Goal: Ask a question

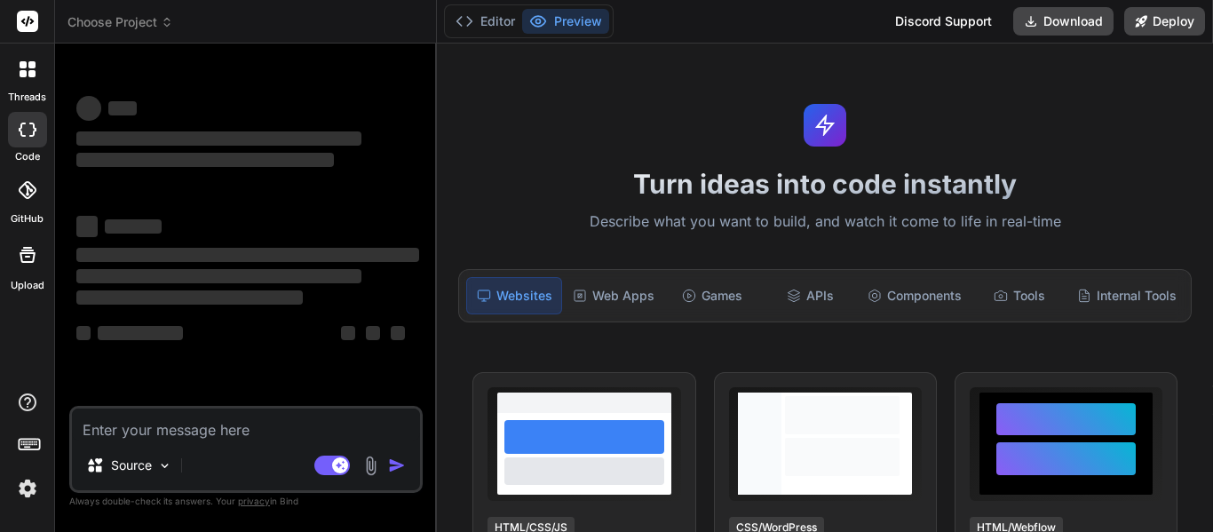
type textarea "x"
type textarea "a"
type textarea "x"
type textarea "an"
type textarea "x"
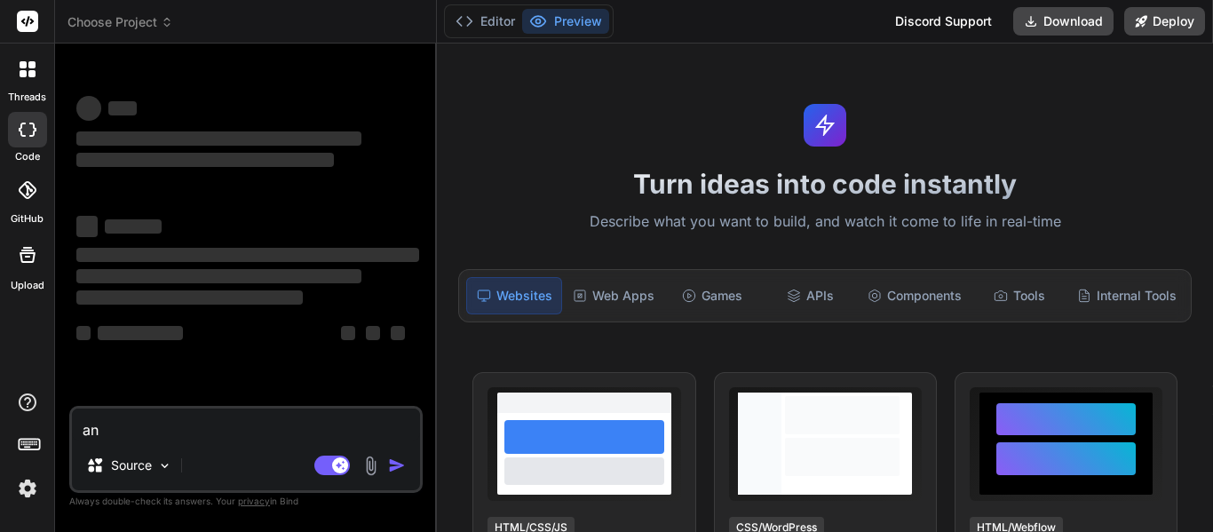
type textarea "ans"
type textarea "x"
type textarea "answ"
type textarea "x"
type textarea "answe"
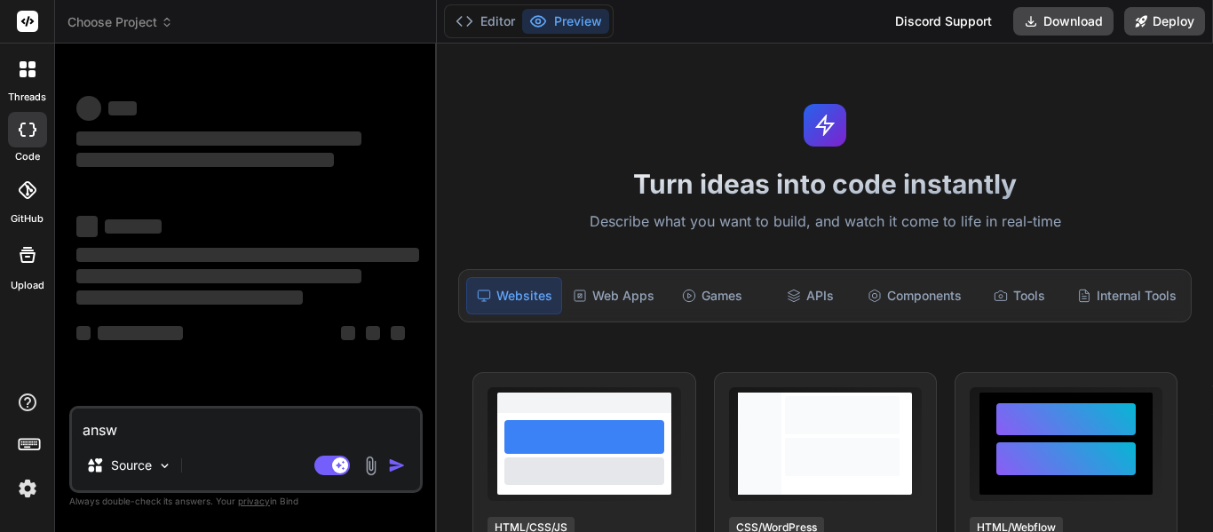
type textarea "x"
type textarea "answer"
type textarea "x"
type textarea "answer"
type textarea "x"
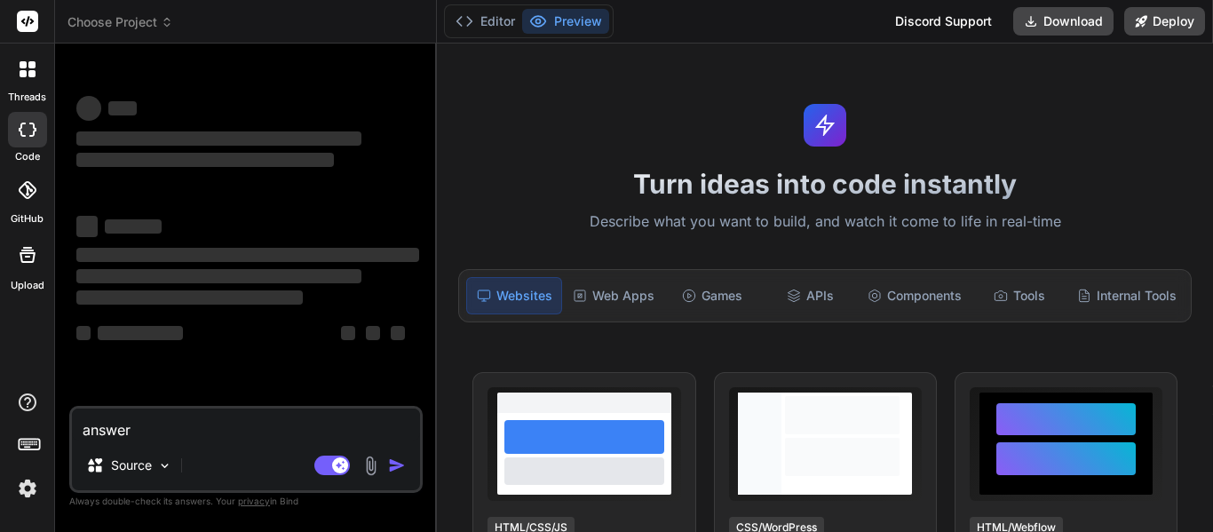
type textarea "answer t"
type textarea "x"
type textarea "answer th"
type textarea "x"
type textarea "answer the"
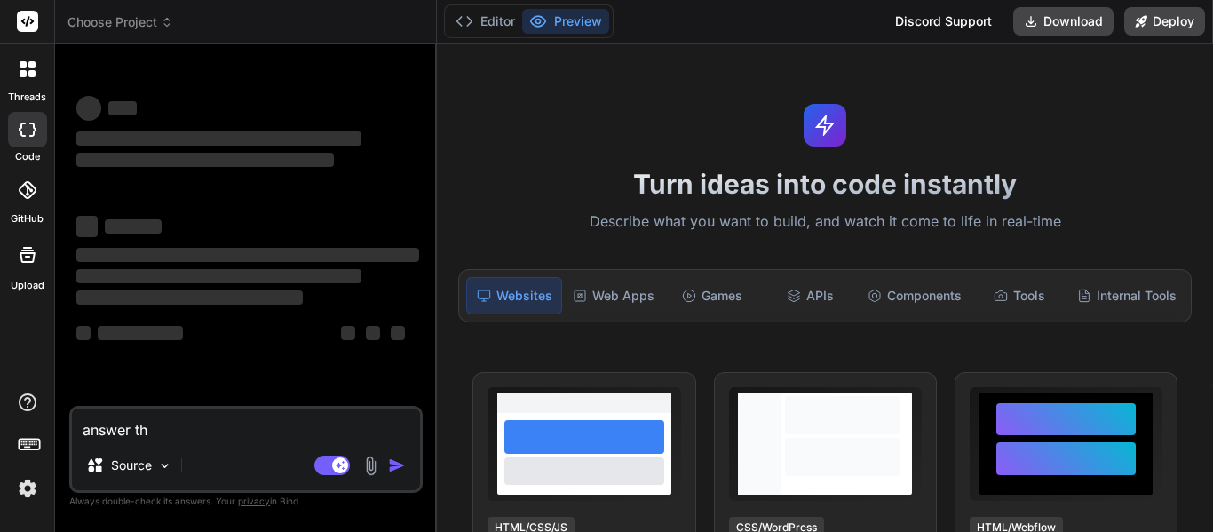
type textarea "x"
type textarea "answer thes"
type textarea "x"
type textarea "answer these"
type textarea "x"
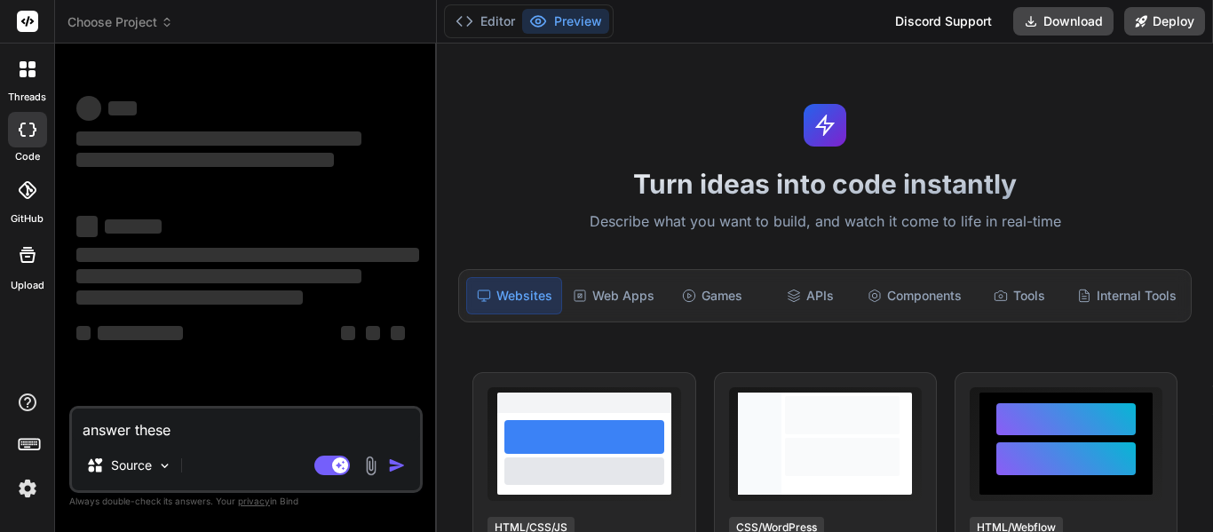
type textarea "answer these"
type textarea "x"
type textarea "answer these q"
type textarea "x"
type textarea "answer these qu"
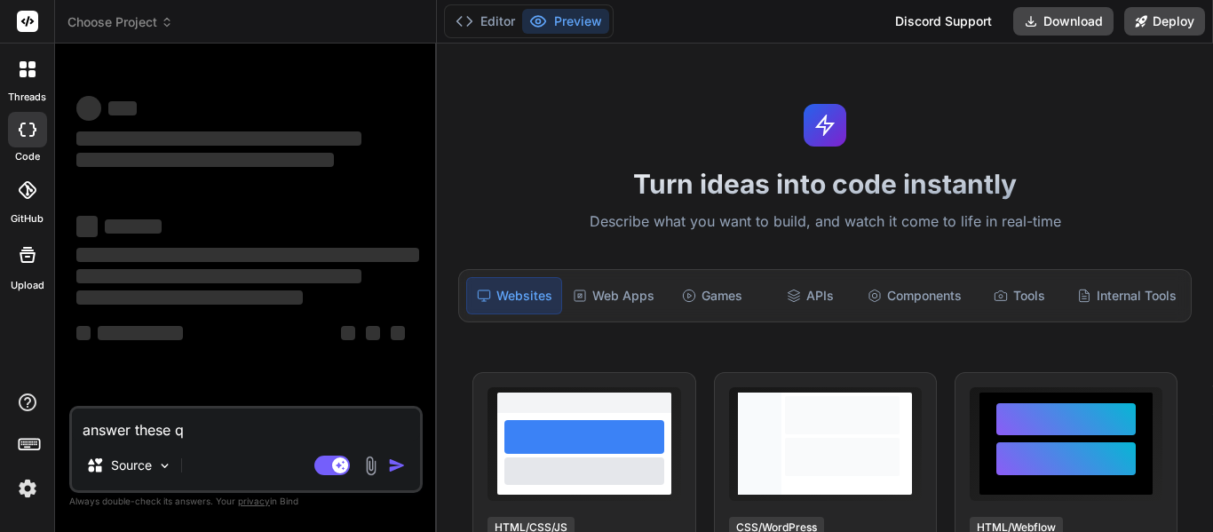
type textarea "x"
type textarea "answer these que"
type textarea "x"
type textarea "answer these ques"
type textarea "x"
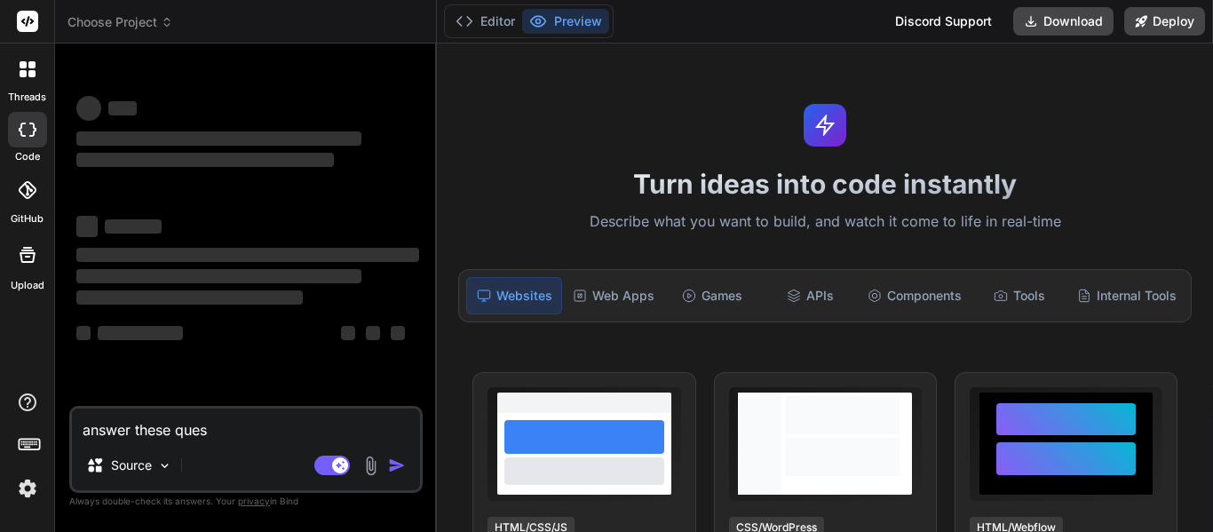
type textarea "answer these quest"
type textarea "x"
type textarea "answer these questi"
type textarea "x"
type textarea "answer these questio"
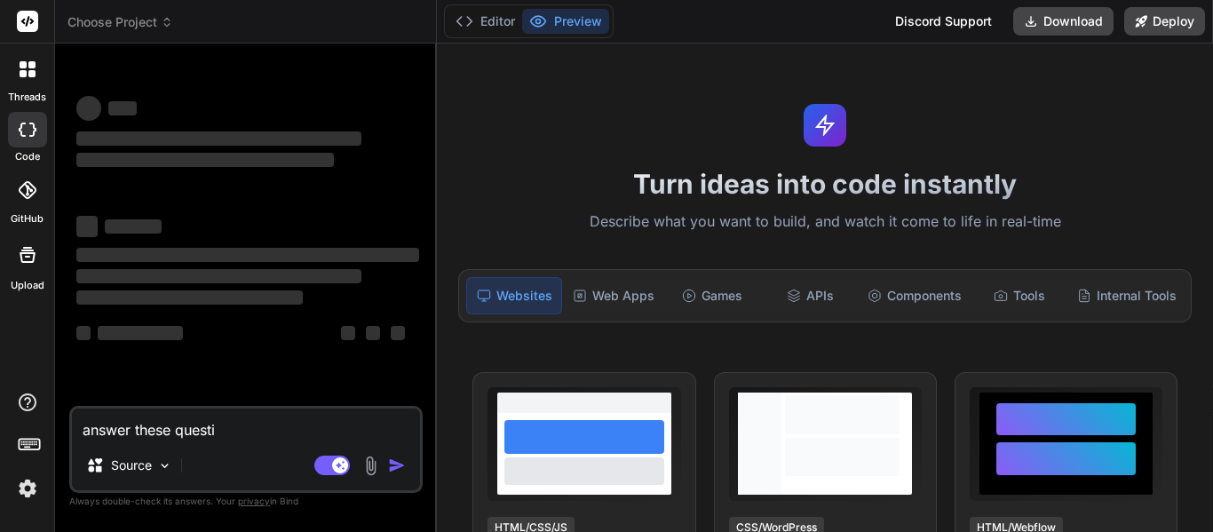
type textarea "x"
type textarea "answer these question"
type textarea "x"
type textarea "answer these questions"
type textarea "x"
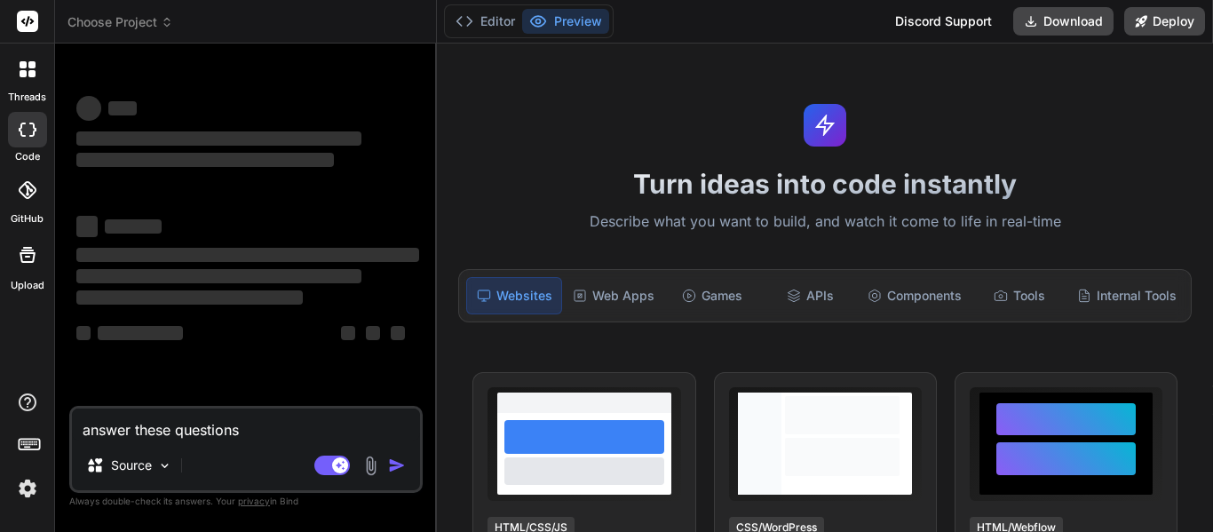
type textarea "answer these questions"
type textarea "x"
type textarea "answer these questions f"
type textarea "x"
type textarea "answer these questions fr"
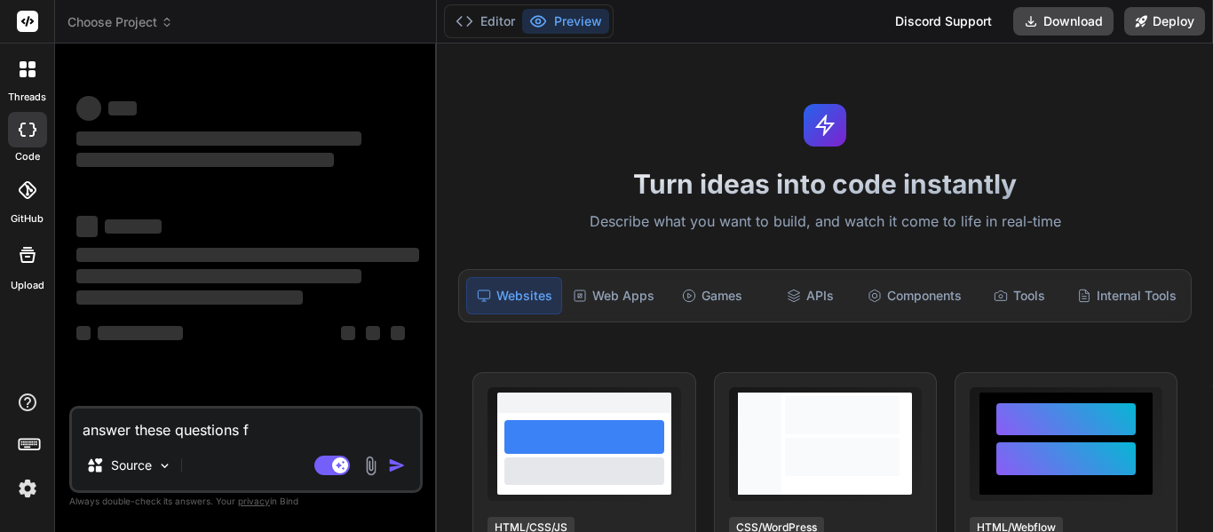
type textarea "x"
type textarea "answer these questions fro"
type textarea "x"
type textarea "answer these questions from"
type textarea "x"
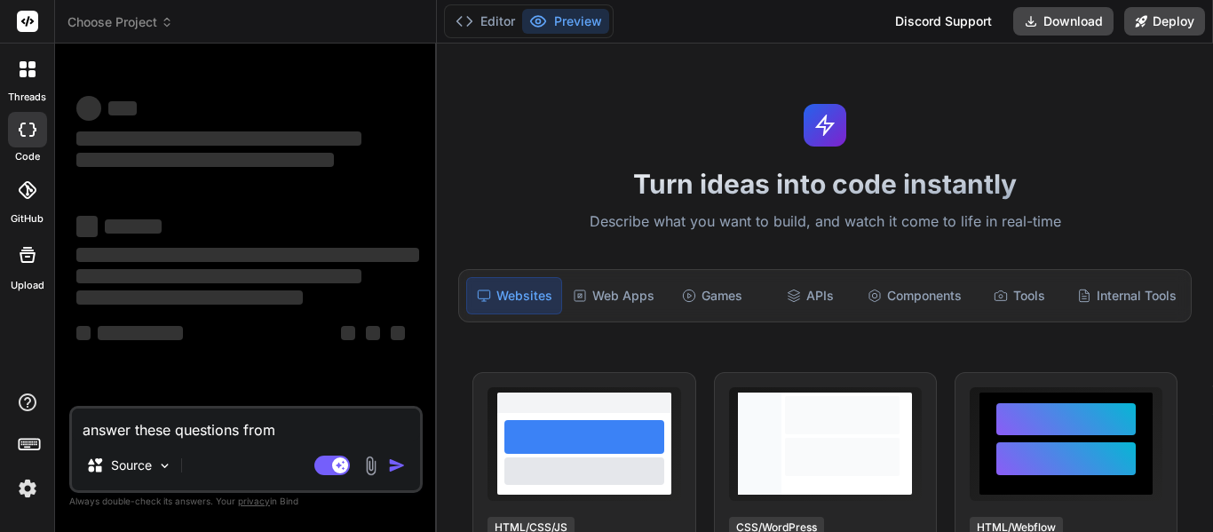
type textarea "answer these questions from"
type textarea "x"
type textarea "answer these questions from c"
type textarea "x"
type textarea "answer these questions from ch"
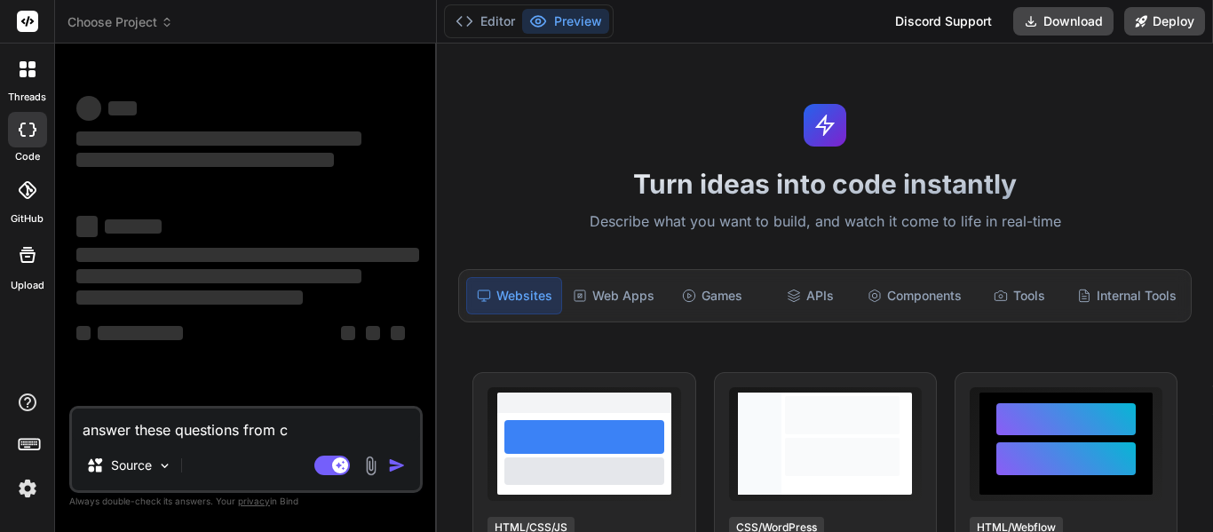
type textarea "x"
type textarea "answer these questions from cha"
type textarea "x"
type textarea "answer these questions from chap"
type textarea "x"
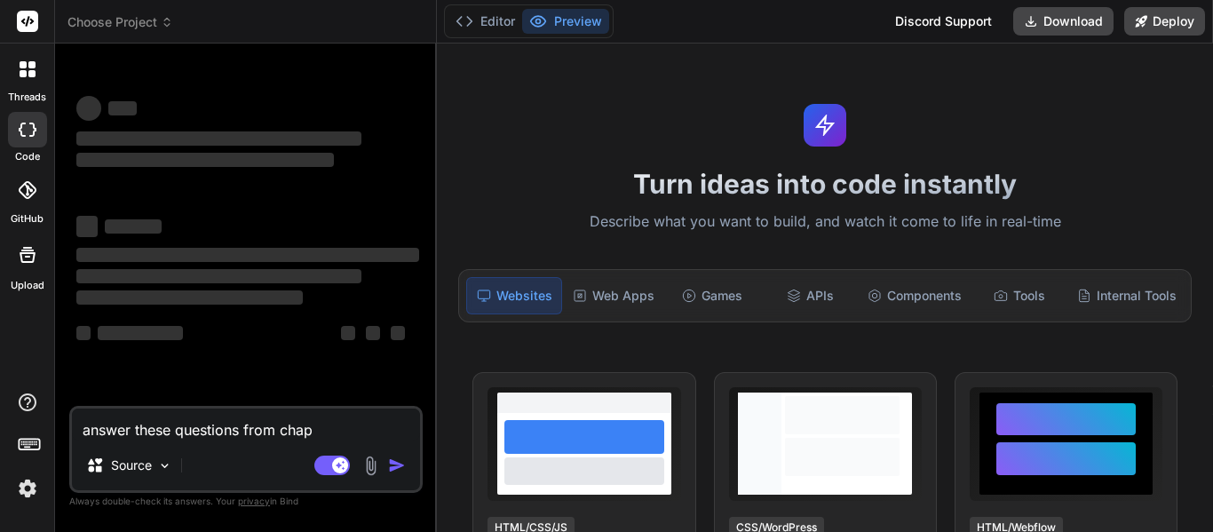
type textarea "answer these questions from chapt"
type textarea "x"
type textarea "answer these questions from chapte"
type textarea "x"
type textarea "answer these questions from chapter"
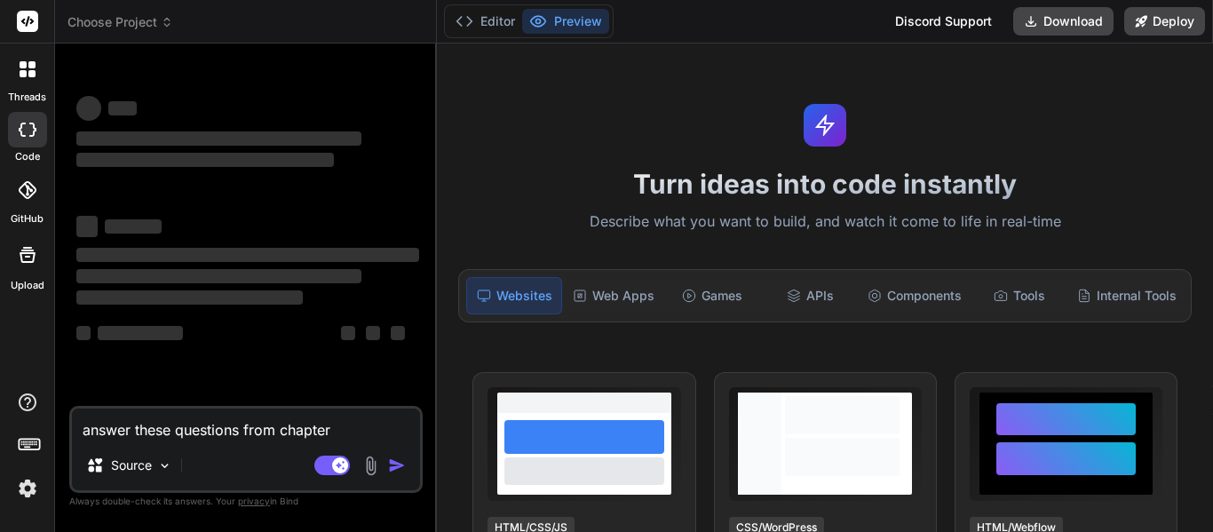
type textarea "x"
type textarea "answer these questions from chapter"
type textarea "x"
type textarea "answer these questions from chapter 1"
type textarea "x"
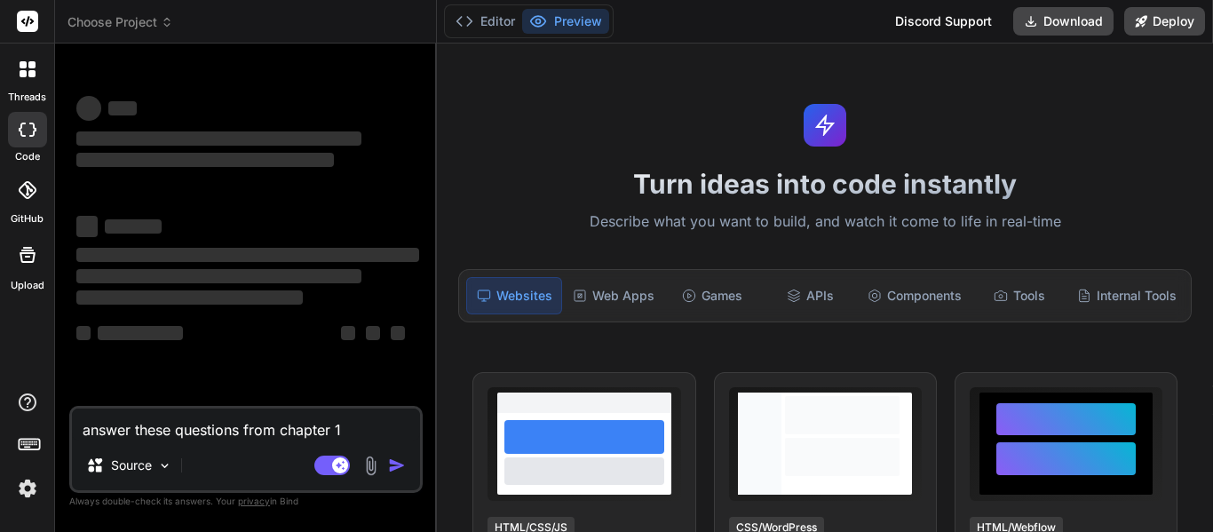
type textarea "answer these questions from chapter 19"
type textarea "x"
type textarea "answer these questions from chapter 19"
type textarea "x"
type textarea "answer these questions from chapter 19 o"
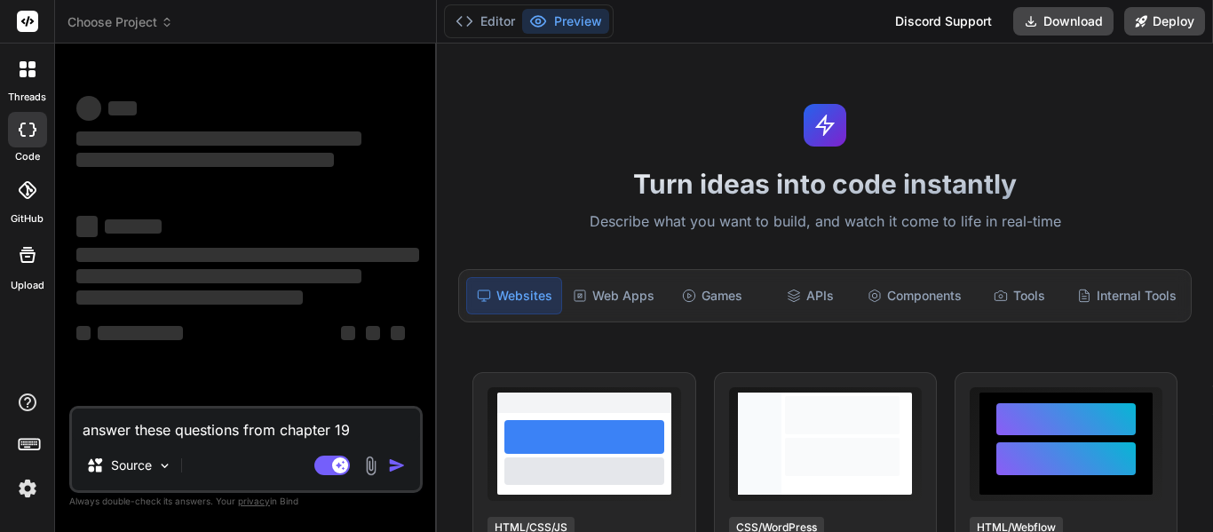
type textarea "x"
type textarea "answer these questions from chapter 19 oh"
type textarea "x"
type textarea "answer these questions from chapter 19 o"
type textarea "x"
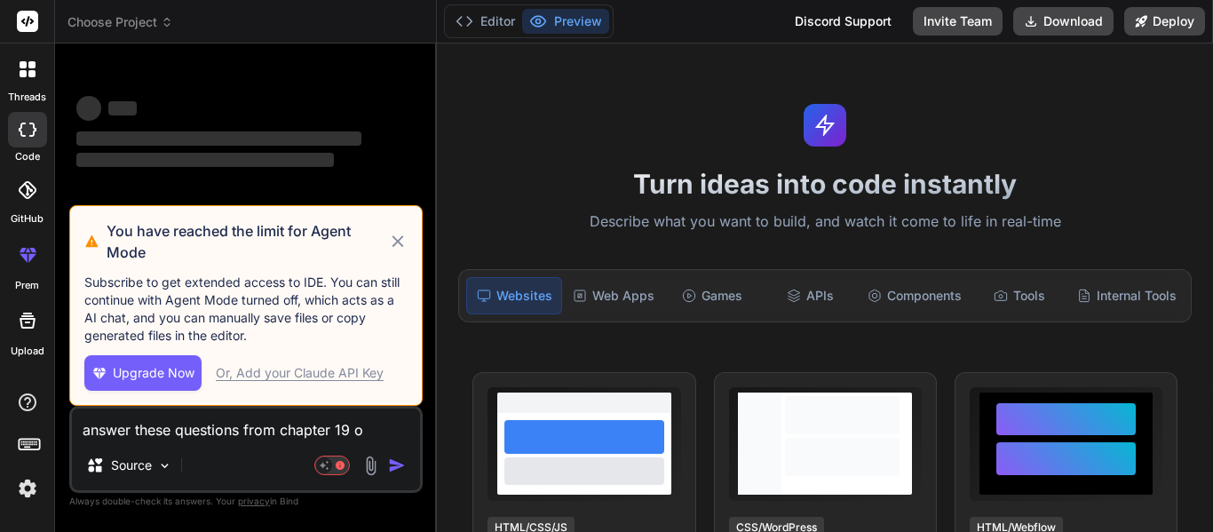
type textarea "answer these questions from chapter 19 of"
type textarea "x"
type textarea "answer these questions from chapter 19 of"
type textarea "x"
type textarea "answer these questions from chapter 19 of t"
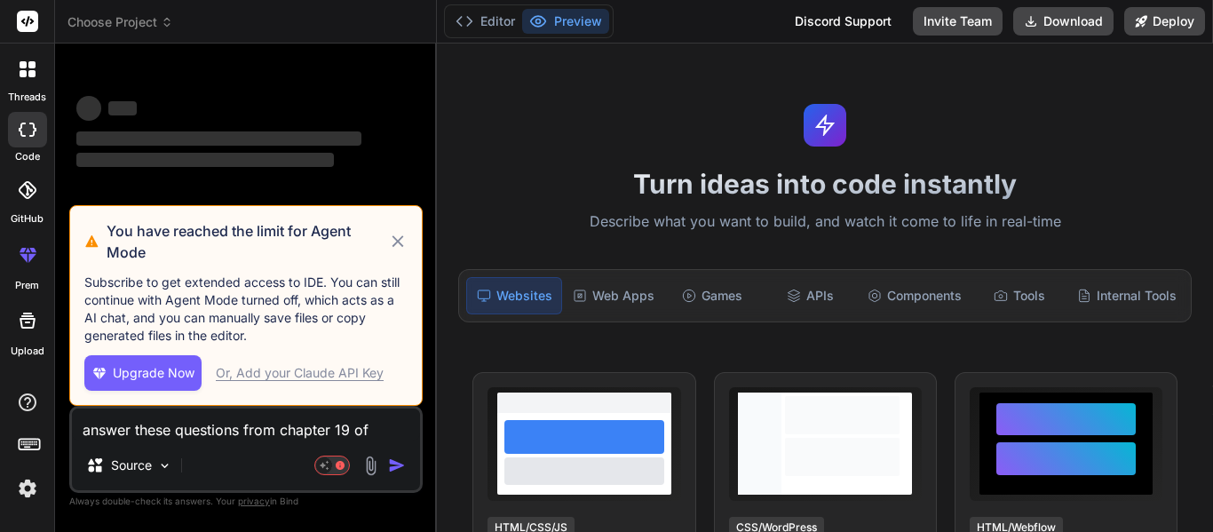
type textarea "x"
type textarea "answer these questions from chapter 19 of th"
type textarea "x"
type textarea "answer these questions from chapter 19 of the"
type textarea "x"
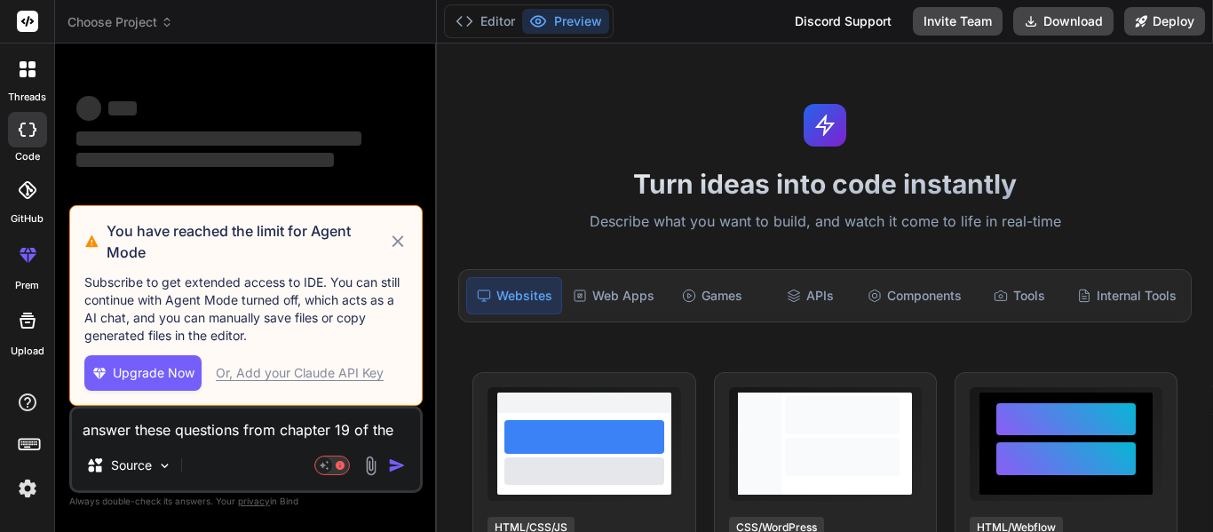
type textarea "answer these questions from chapter 19 of the"
type textarea "x"
type textarea "answer these questions from chapter 19 of the h"
type textarea "x"
type textarea "answer these questions from chapter 19 of the hu"
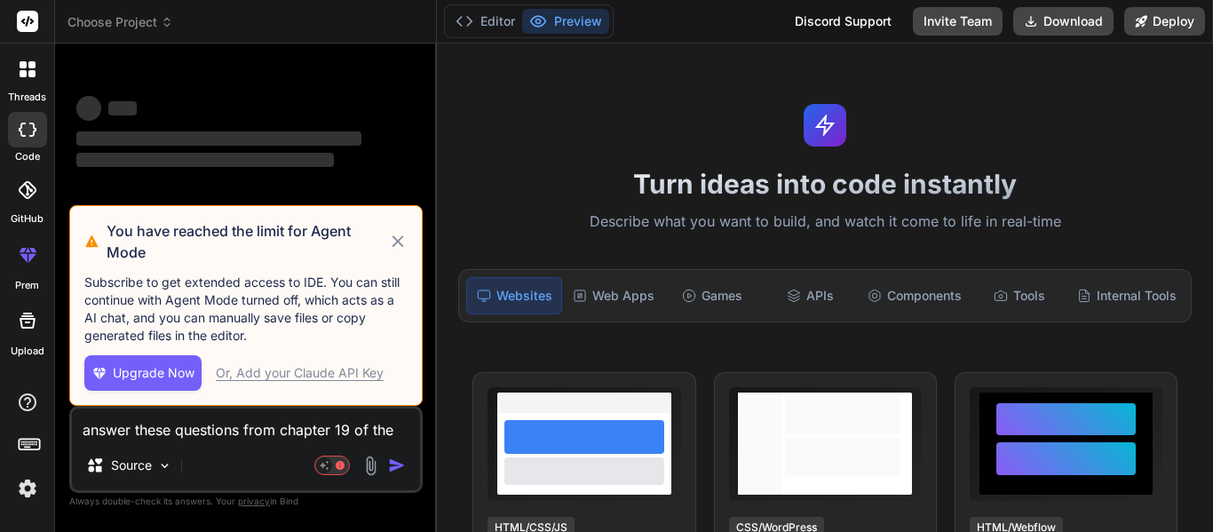
type textarea "x"
type textarea "answer these questions from chapter 19 of the hun"
type textarea "x"
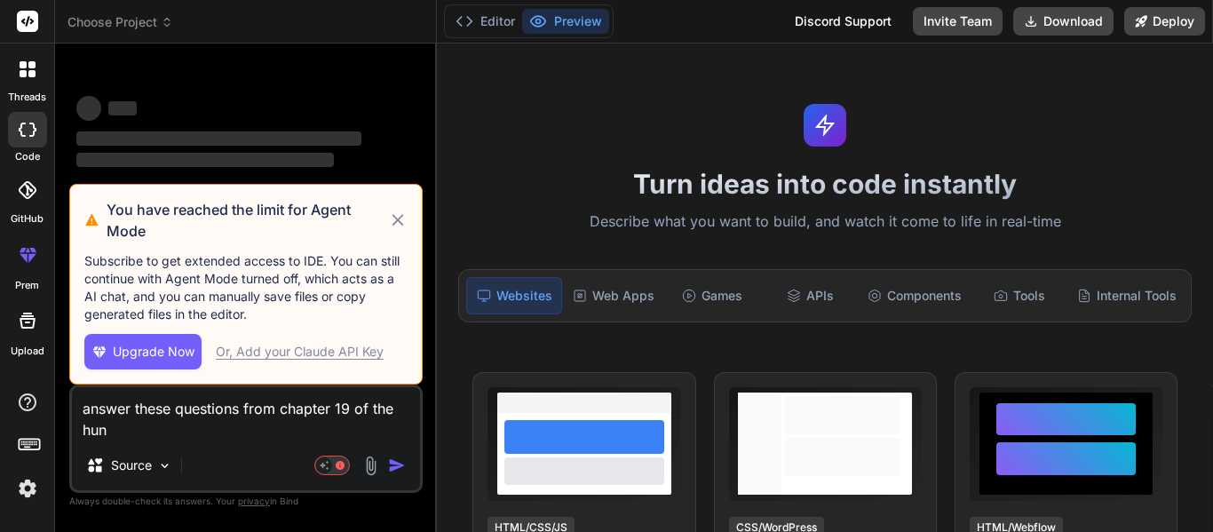
type textarea "answer these questions from chapter 19 of the hung"
type textarea "x"
type textarea "answer these questions from chapter 19 of the hunge"
type textarea "x"
type textarea "answer these questions from chapter 19 of the hunger"
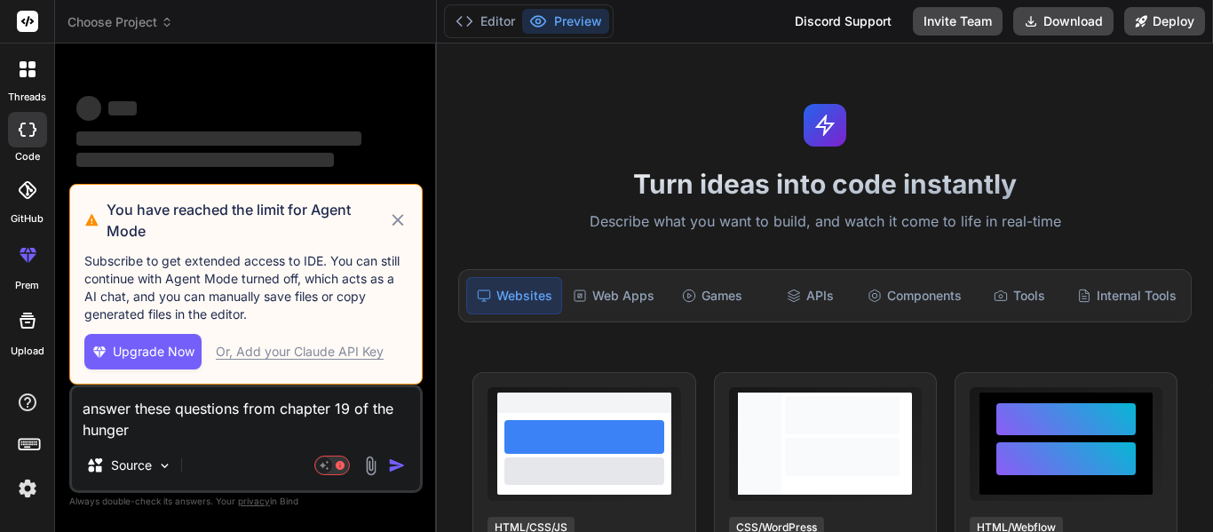
type textarea "x"
type textarea "answer these questions from chapter 19 of the hunger"
type textarea "x"
type textarea "answer these questions from chapter 19 of the hunger g"
type textarea "x"
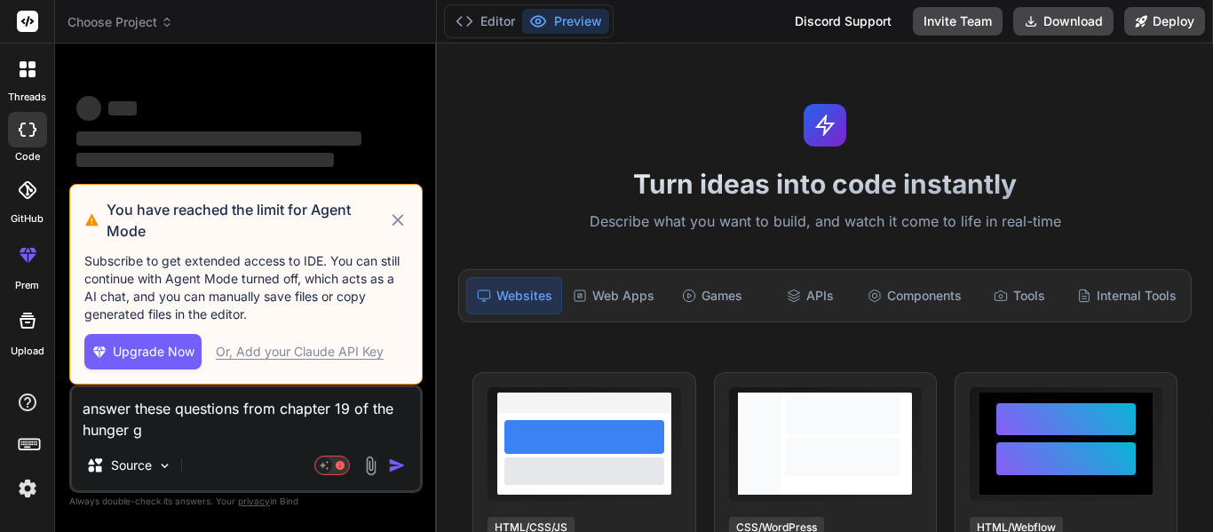
type textarea "answer these questions from chapter 19 of the hunger ga"
type textarea "x"
type textarea "answer these questions from chapter 19 of the hunger gam"
type textarea "x"
type textarea "answer these questions from chapter 19 of the hunger game"
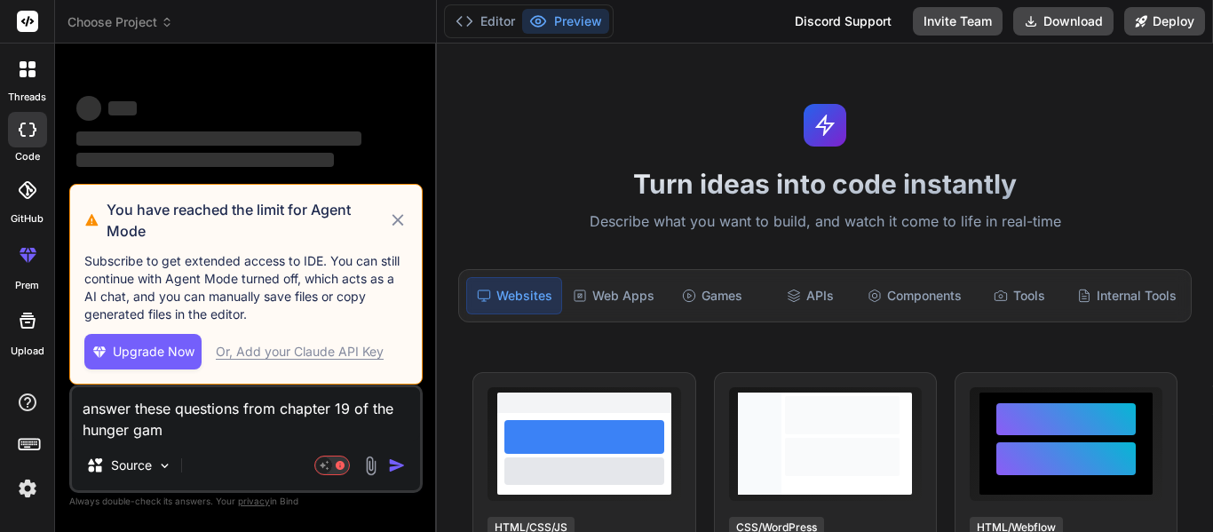
type textarea "x"
type textarea "answer these questions from chapter 19 of the hunger games"
type textarea "x"
type textarea "answer these questions from chapter 19 of the hunger games"
type textarea "x"
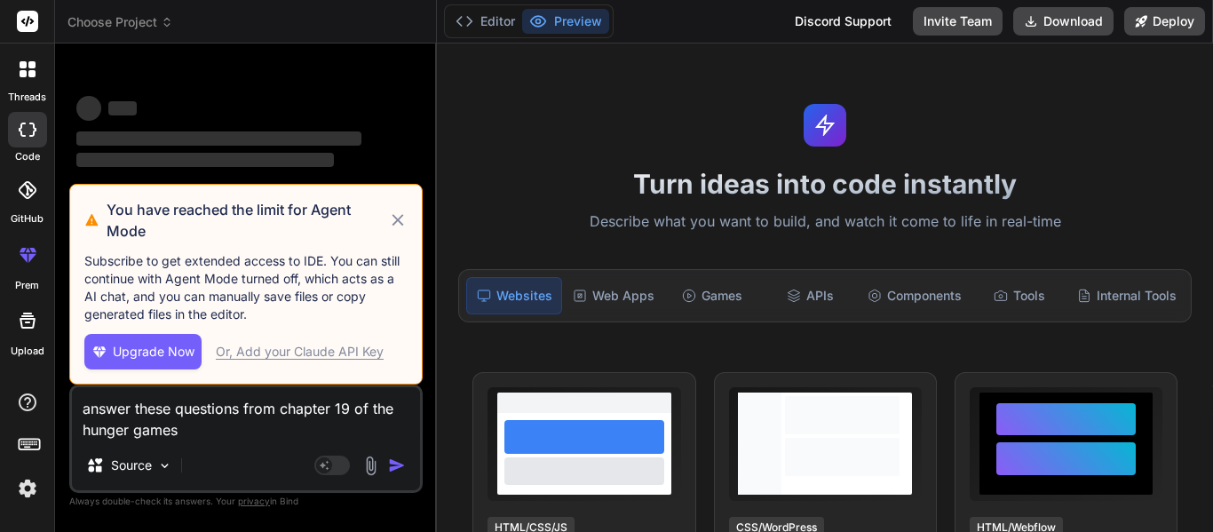
type textarea "answer these questions from chapter 19 of the hunger games b"
type textarea "x"
type textarea "answer these questions from chapter 19 of the hunger games bo"
type textarea "x"
type textarea "answer these questions from chapter 19 of the hunger games boo"
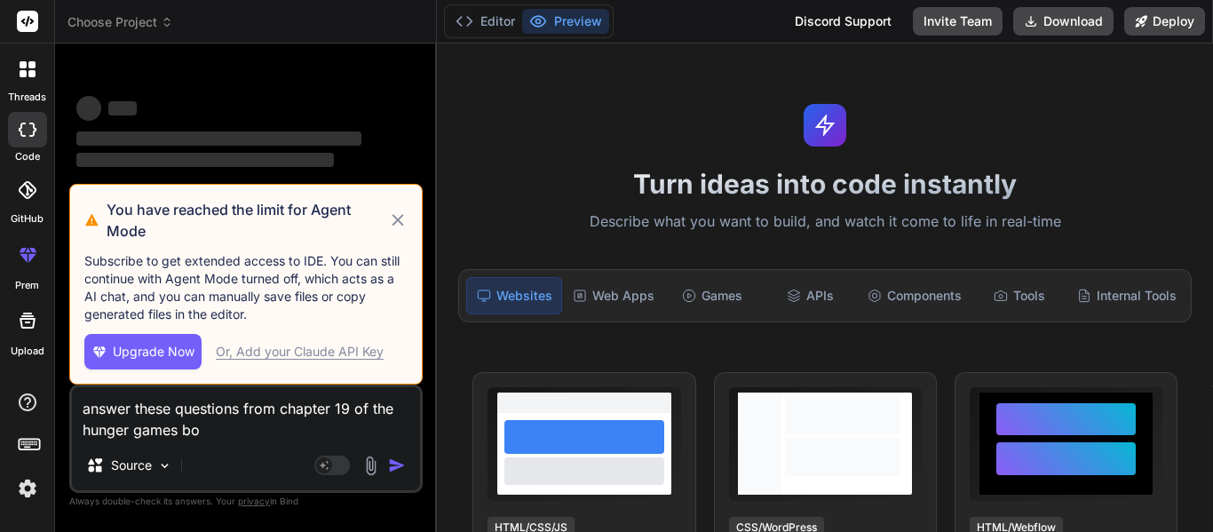
type textarea "x"
type textarea "answer these questions from chapter 19 of the hunger games book"
type textarea "x"
type textarea "answer these questions from chapter 19 of the hunger games book"
type textarea "x"
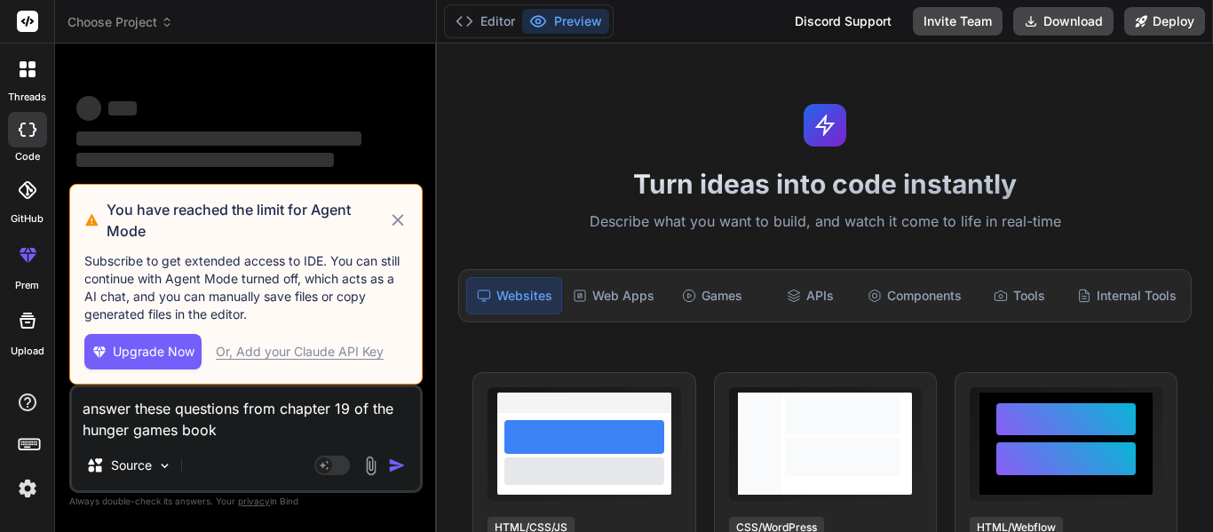
type textarea "answer these questions from chapter 19 of the hunger games book o"
type textarea "x"
type textarea "answer these questions from chapter 19 of the hunger games book on"
type textarea "x"
type textarea "answer these questions from chapter 19 of the hunger games book one"
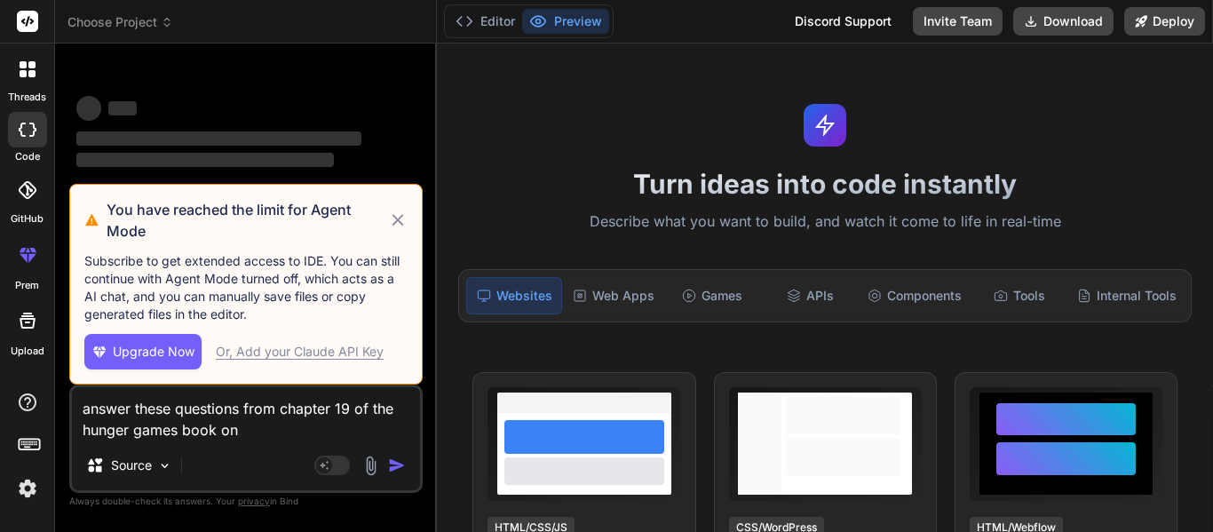
type textarea "x"
type textarea "answer these questions from chapter 19 of the hunger games book one,"
type textarea "x"
type textarea "answer these questions from chapter 19 of the hunger games book one,"
type textarea "x"
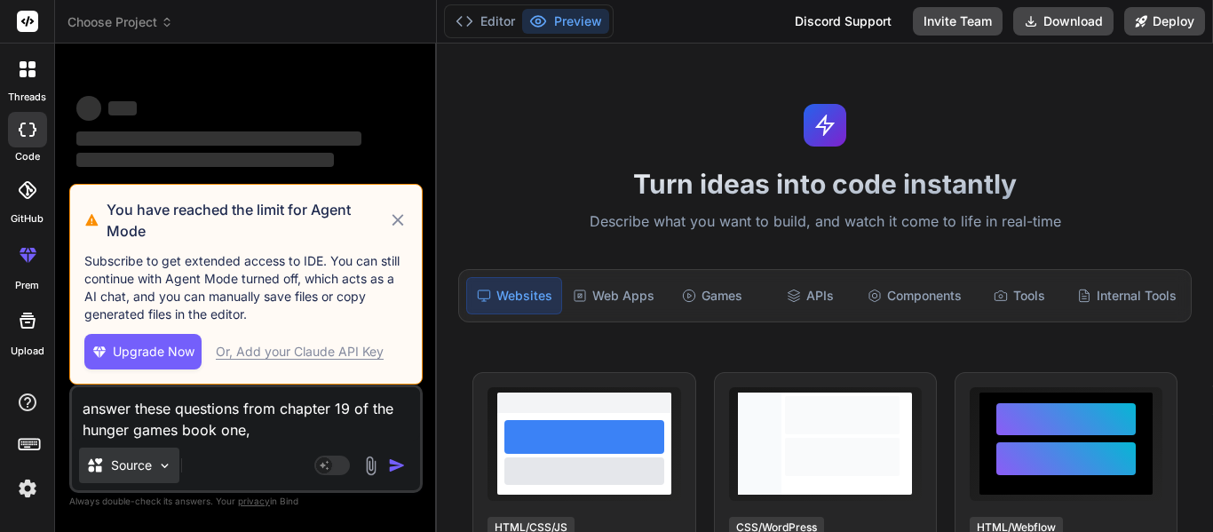
type textarea "answer these questions from chapter 19 of the hunger games book one, Chapter 19…"
type textarea "x"
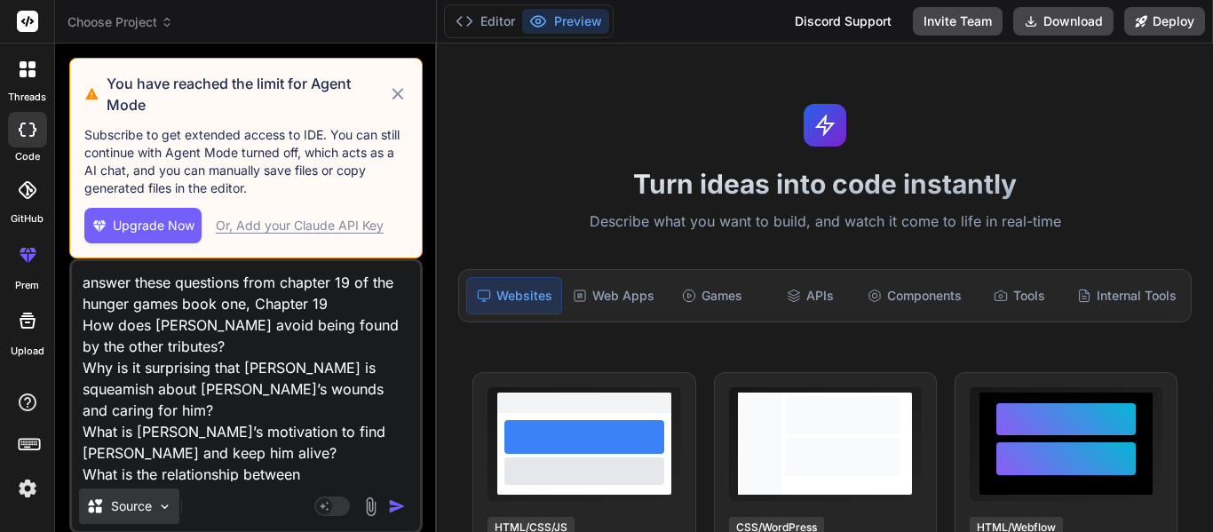
scroll to position [23, 0]
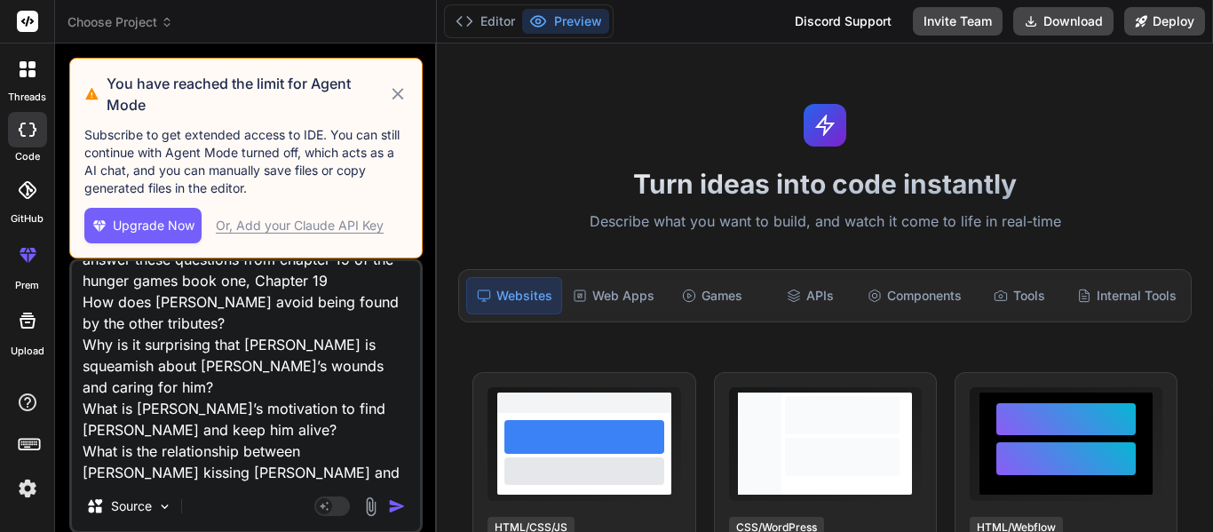
type textarea "answer these questions from chapter 19 of the hunger games book one, Chapter 19…"
click at [404, 88] on icon at bounding box center [398, 93] width 20 height 21
type textarea "x"
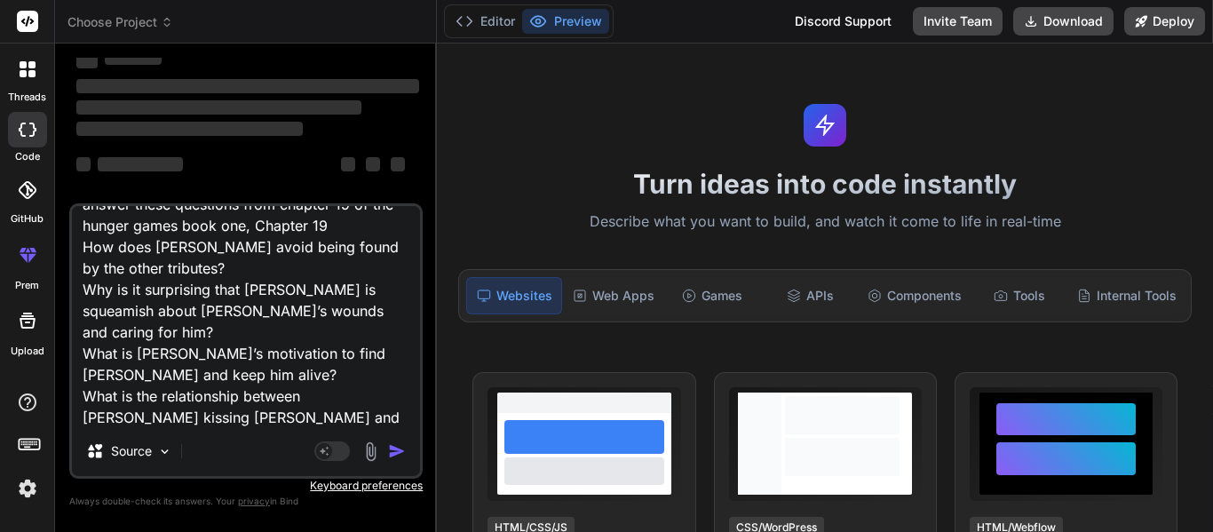
scroll to position [0, 0]
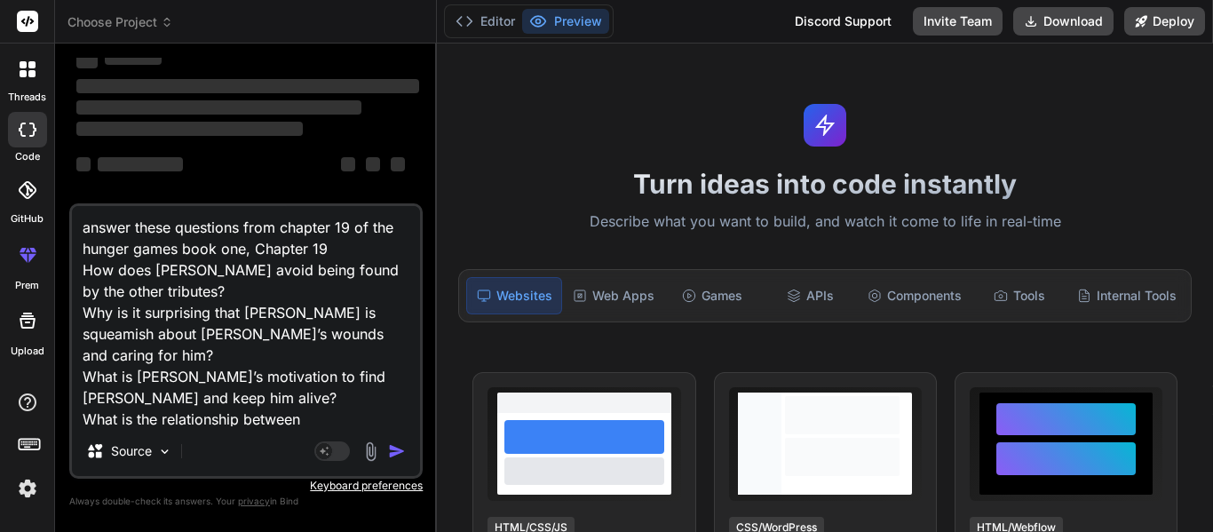
drag, startPoint x: 312, startPoint y: 397, endPoint x: 33, endPoint y: 74, distance: 426.8
click at [33, 74] on div "threads code GitHub prem Upload Choose Project Created with Pixso. Bind AI Web …" at bounding box center [606, 266] width 1213 height 532
type textarea "x"
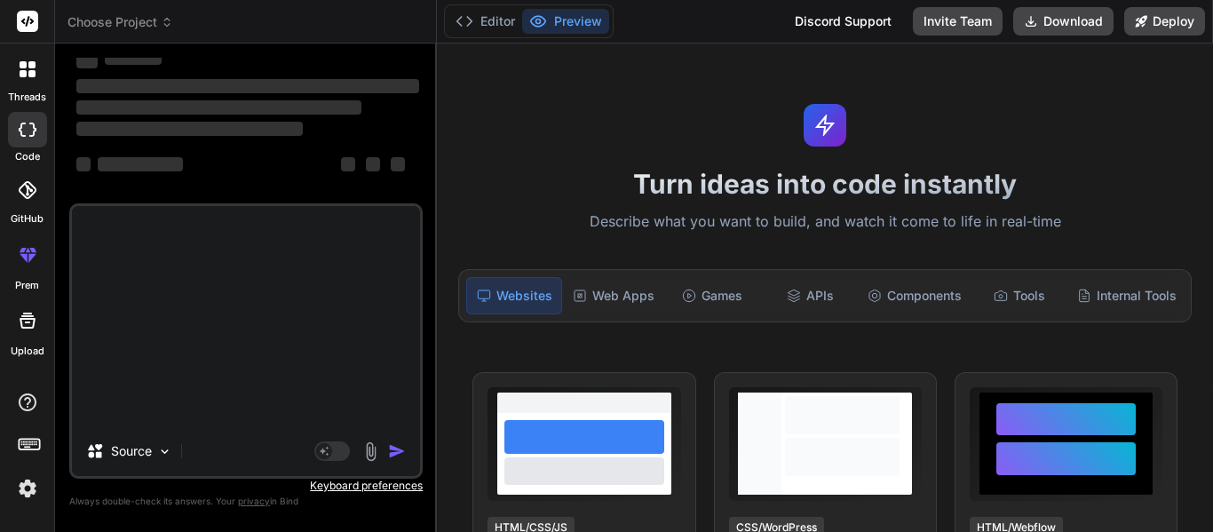
scroll to position [2, 0]
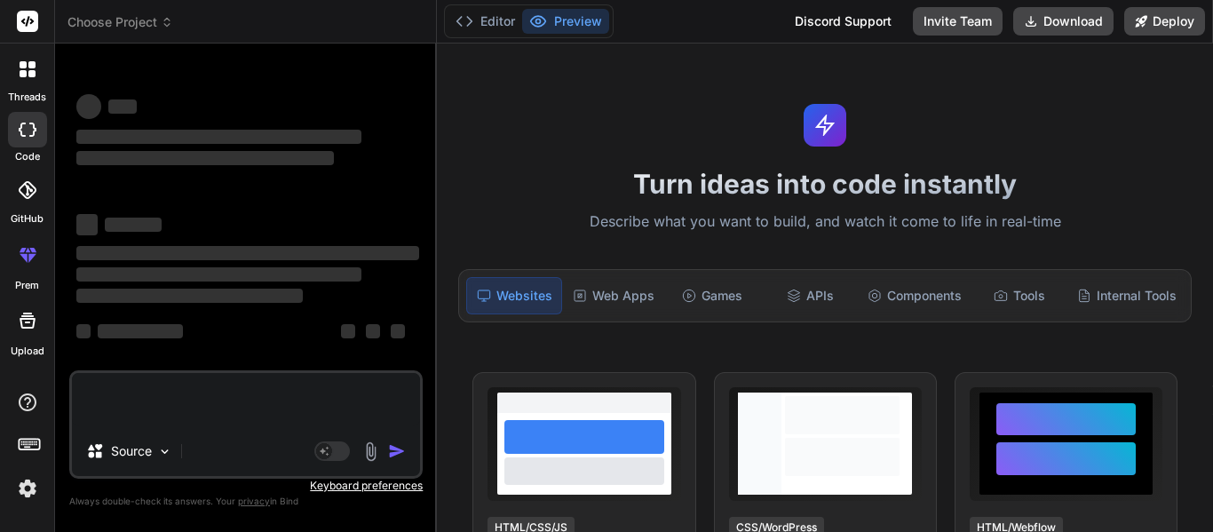
click at [28, 80] on div at bounding box center [27, 69] width 37 height 37
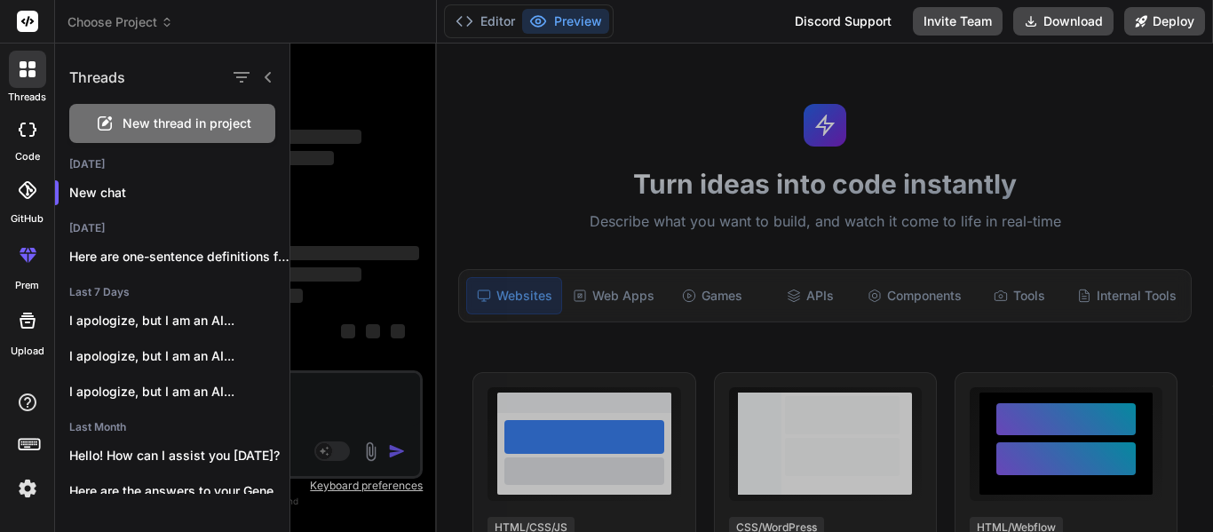
click at [147, 112] on div "New thread in project" at bounding box center [172, 123] width 206 height 39
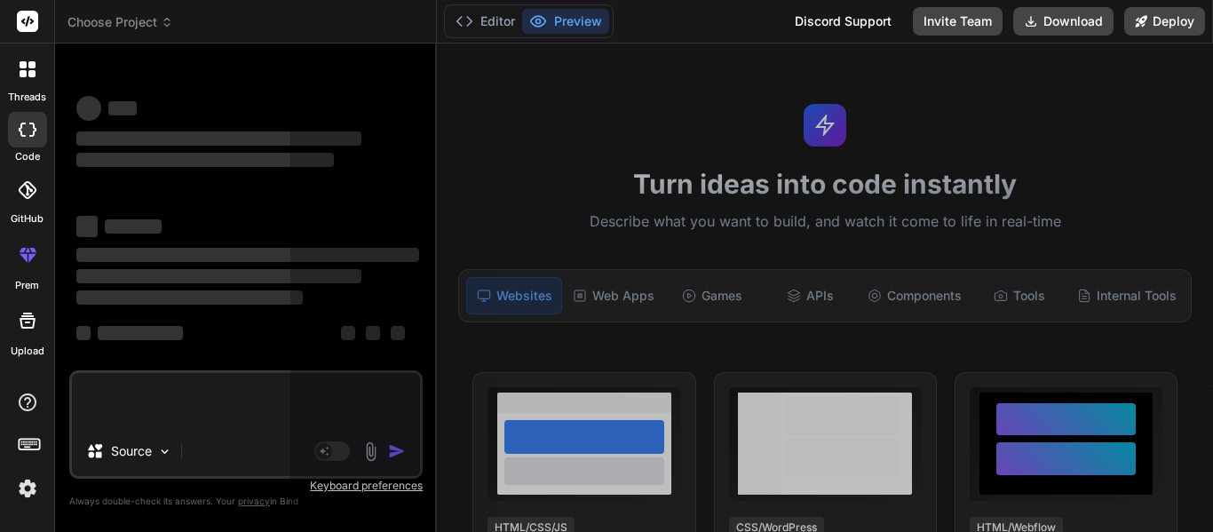
scroll to position [53, 0]
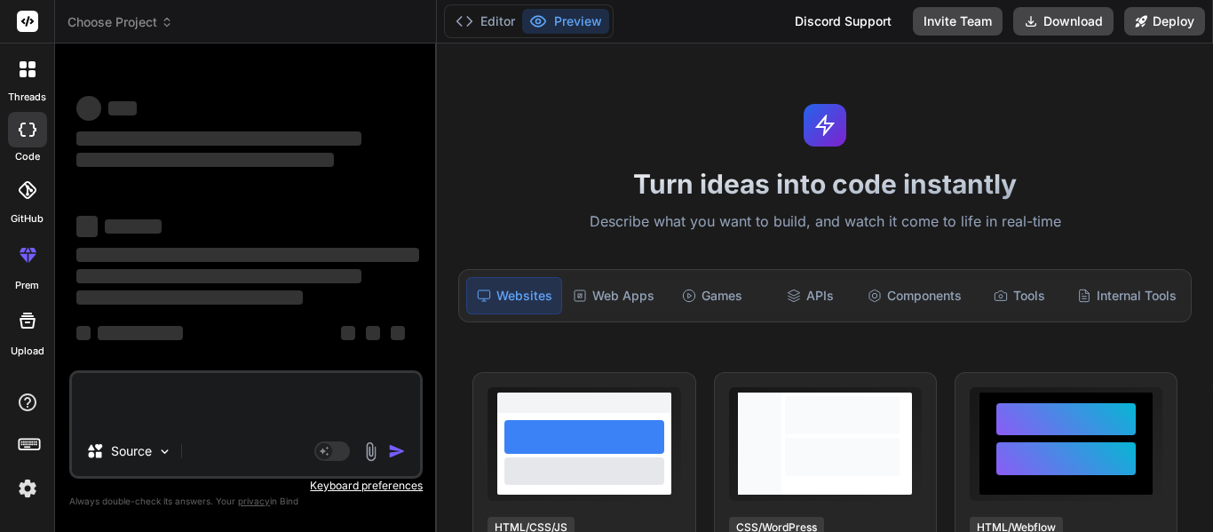
type textarea "x"
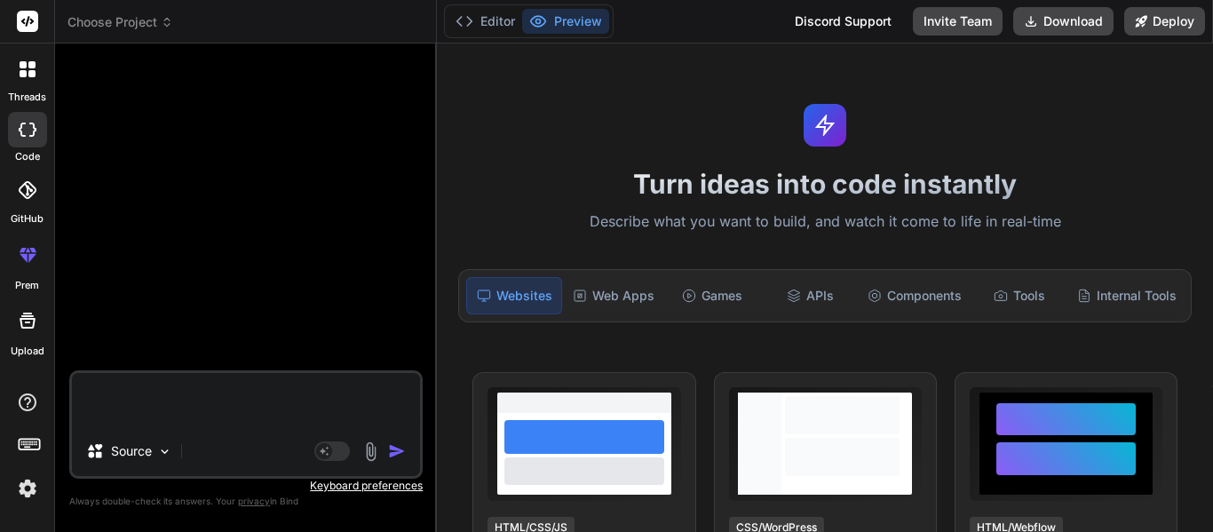
click at [212, 394] on textarea at bounding box center [246, 399] width 348 height 53
paste textarea "answer these questions from chapter 19 of the hunger games book one, Chapter 19…"
type textarea "answer these questions from chapter 19 of the hunger games book one, Chapter 19…"
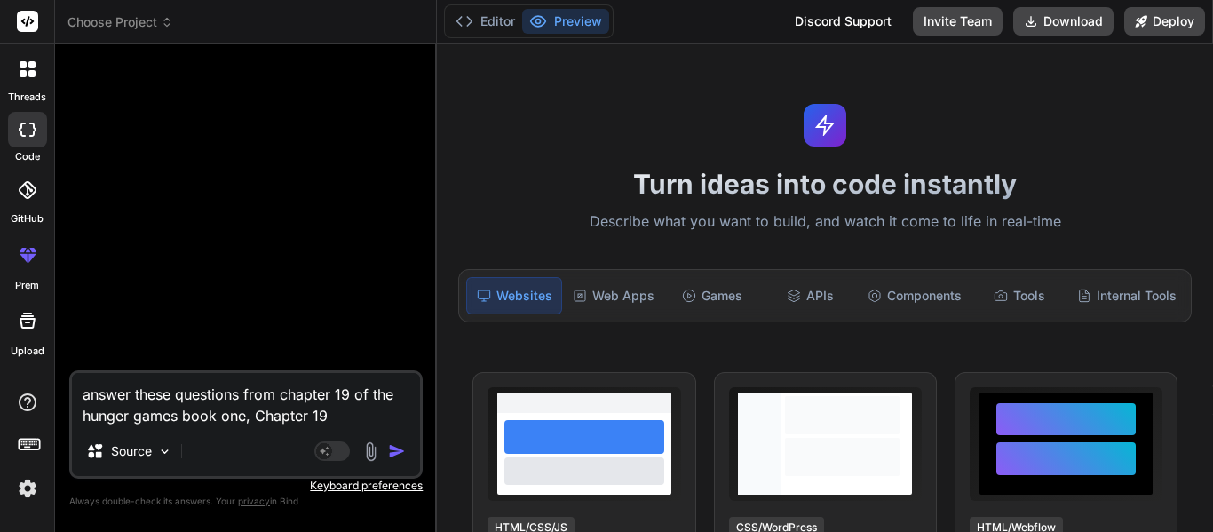
scroll to position [2, 0]
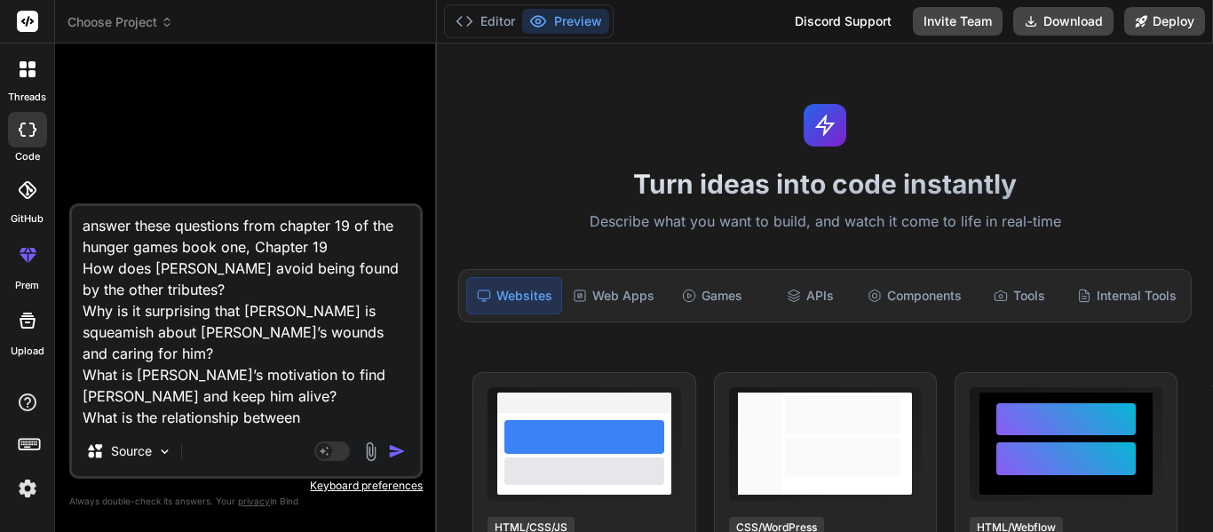
type textarea "x"
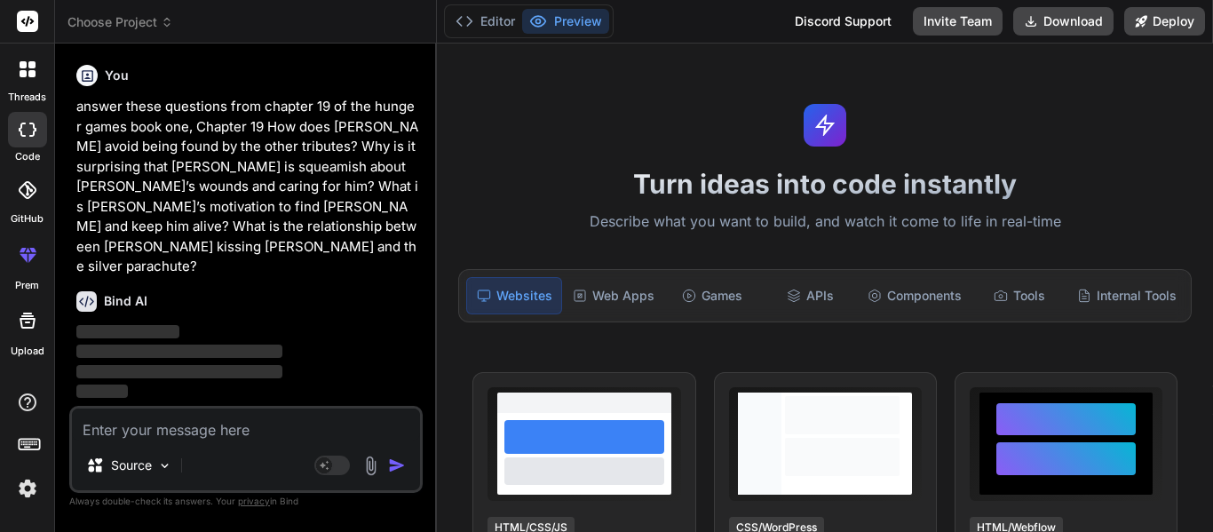
scroll to position [0, 0]
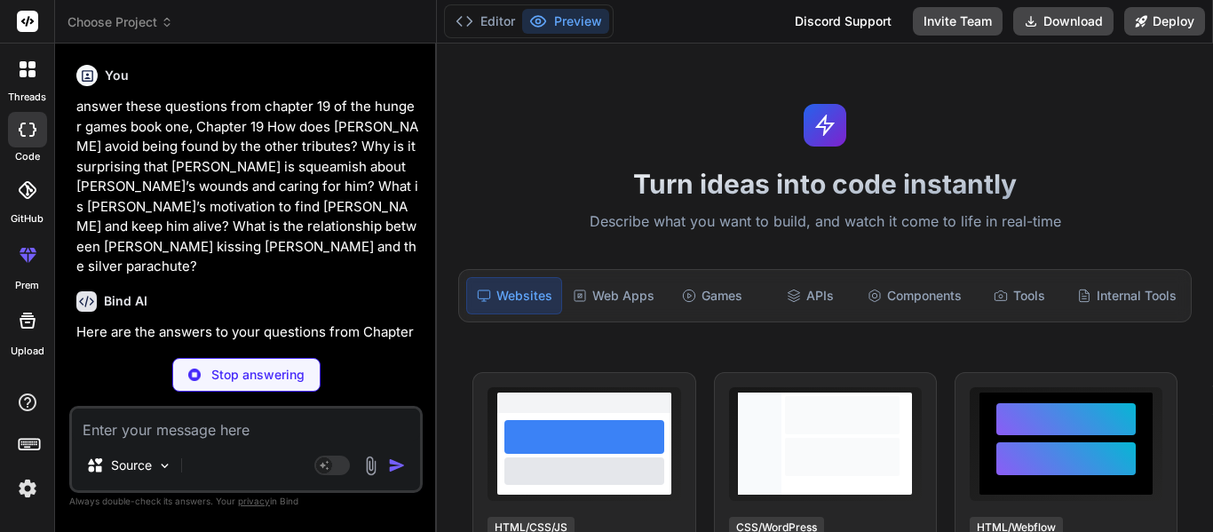
type textarea "x"
paste textarea "answer these questions from chapter 19 of the hunger games book one, Chapter 19…"
type textarea "answer these questions from chapter 19 of the hunger games book one, Chapter 19…"
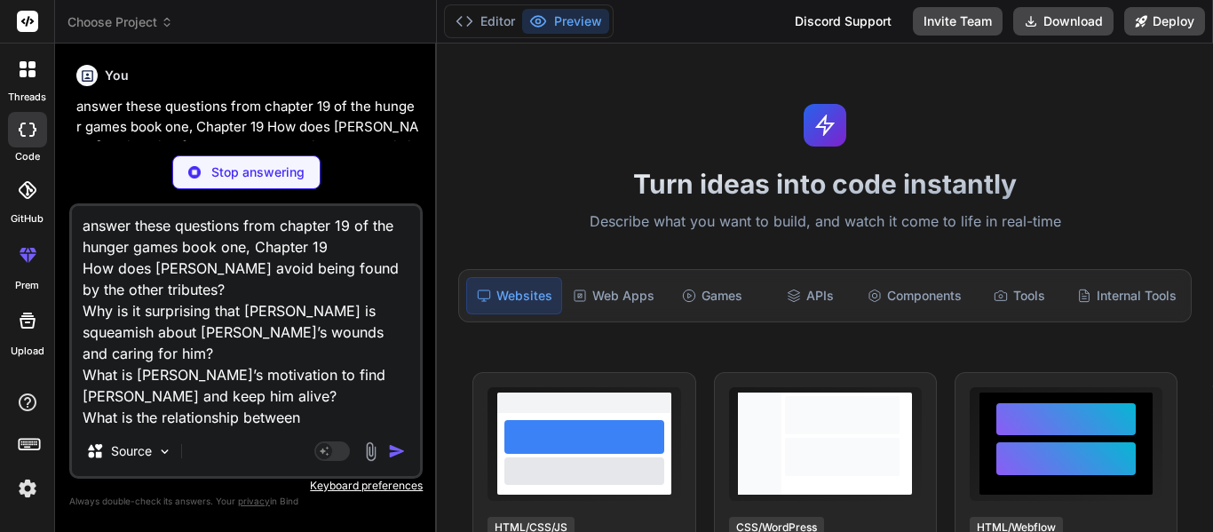
type textarea "x"
type textarea "answer these questions from chapter 19 of the hunger games book one, Chapter 19…"
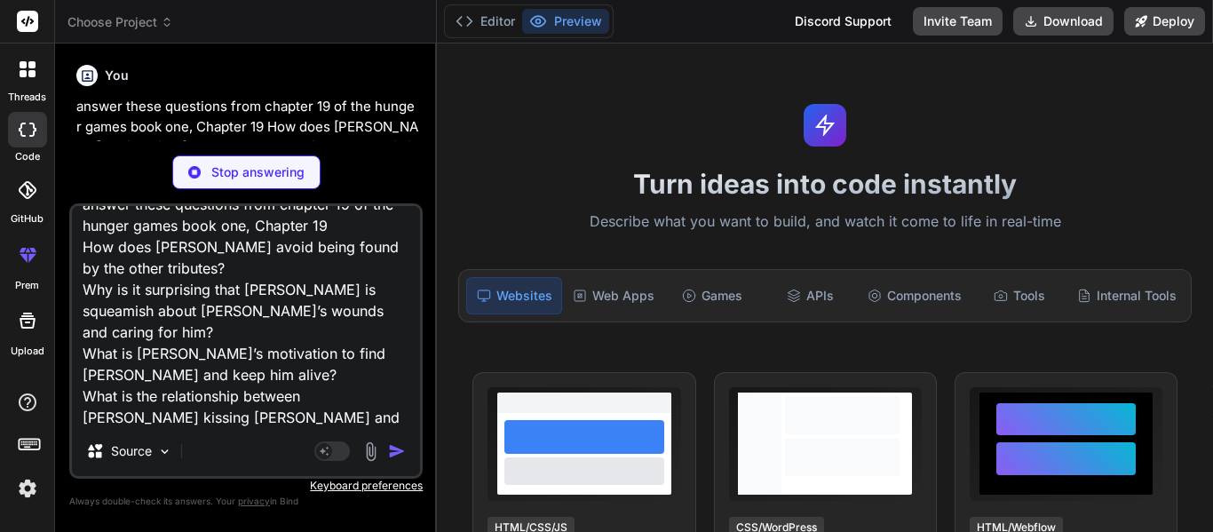
type textarea "x"
type textarea "answer these questions from chapter 19 of the hunger games book one, Chapter 19…"
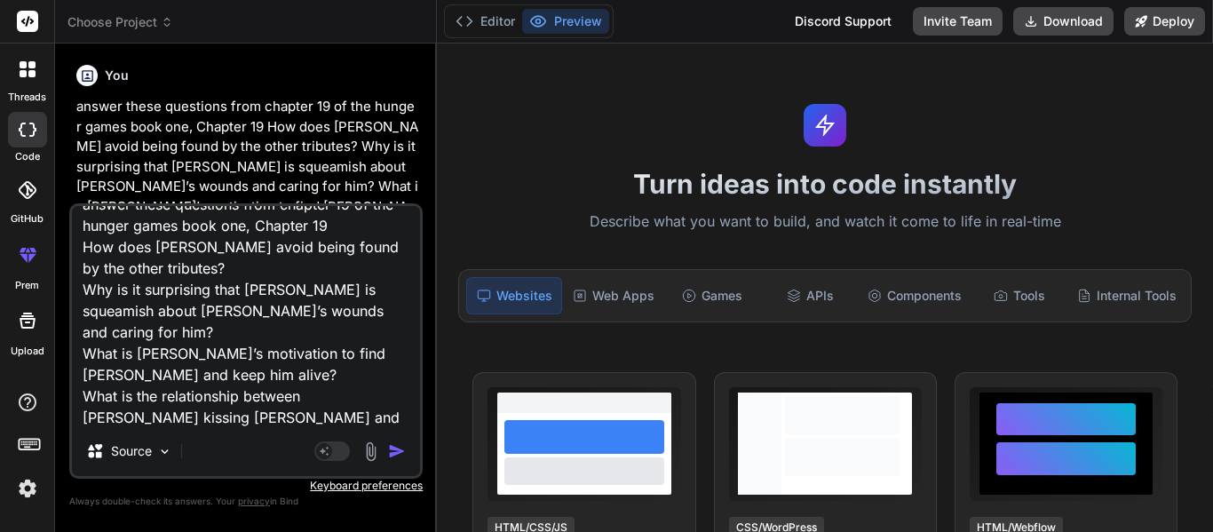
click at [391, 450] on img "button" at bounding box center [397, 451] width 18 height 18
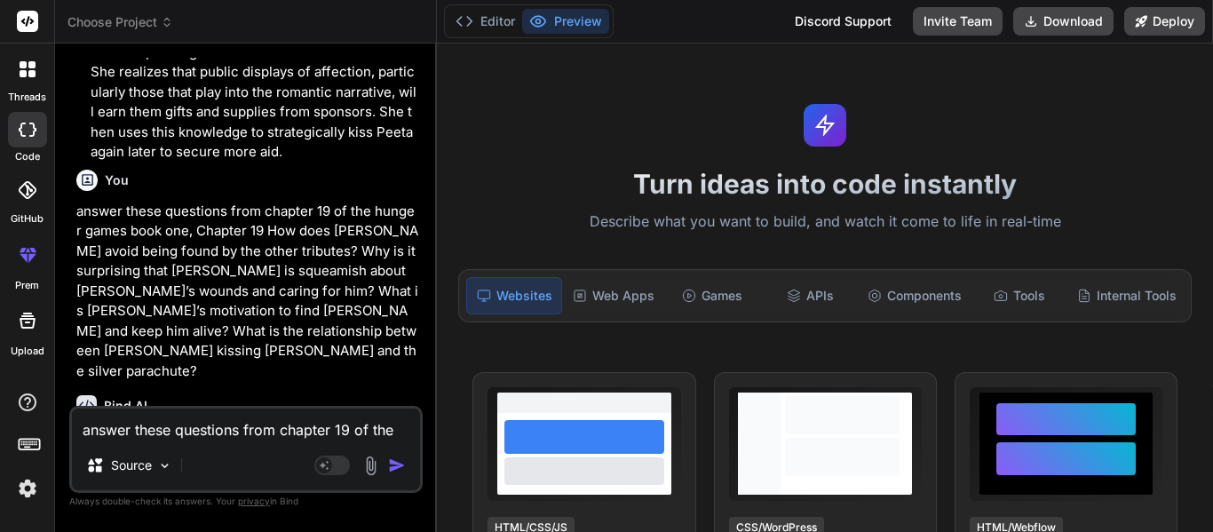
scroll to position [1123, 0]
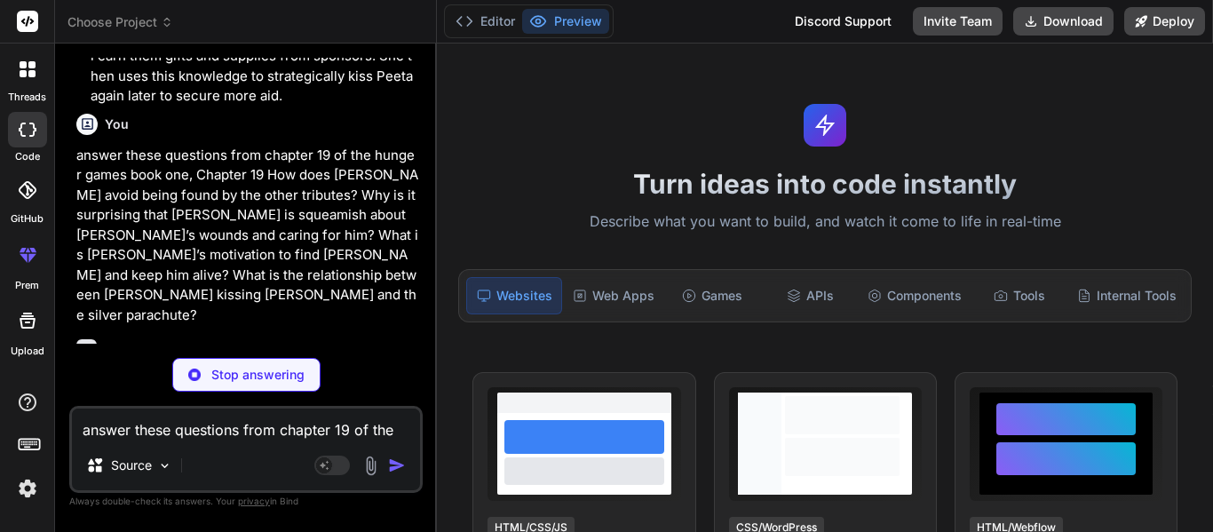
type textarea "x"
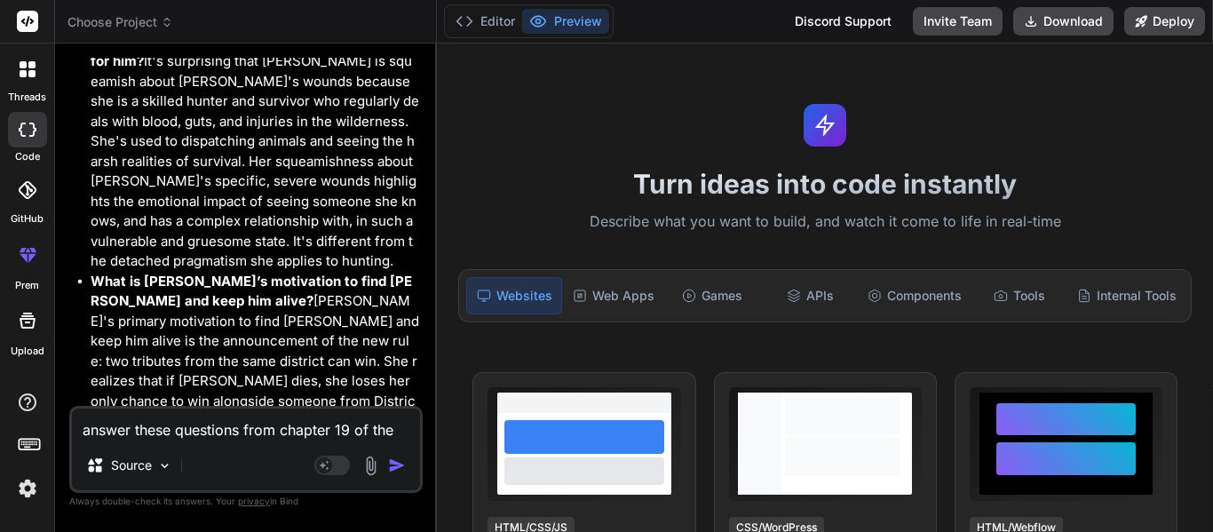
scroll to position [1708, 0]
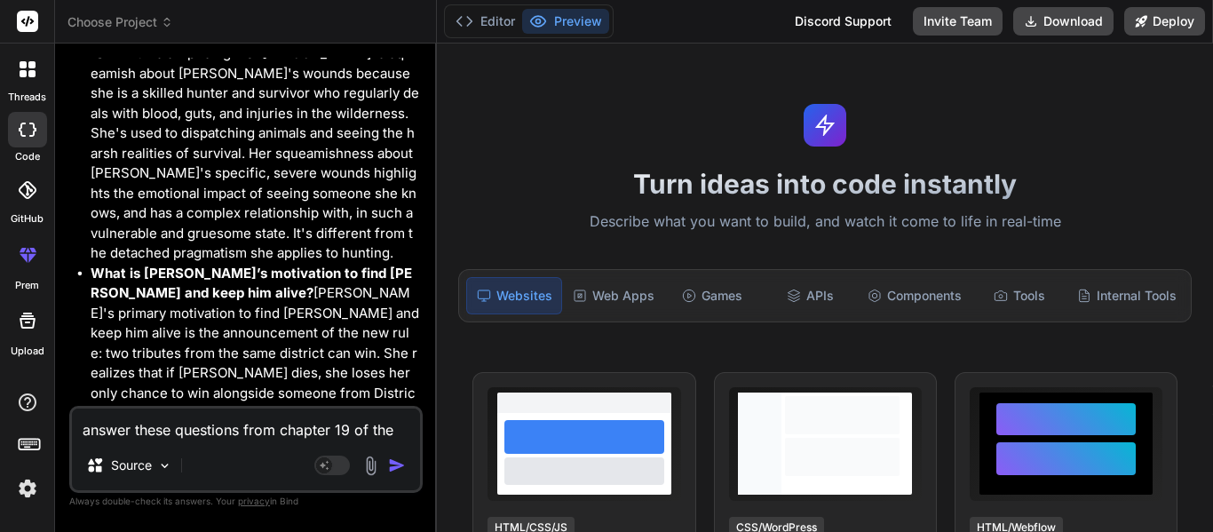
click at [194, 415] on textarea "answer these questions from chapter 19 of the hunger games book one, Chapter 19…" at bounding box center [246, 424] width 348 height 32
type textarea "m"
type textarea "x"
type textarea "ma"
type textarea "x"
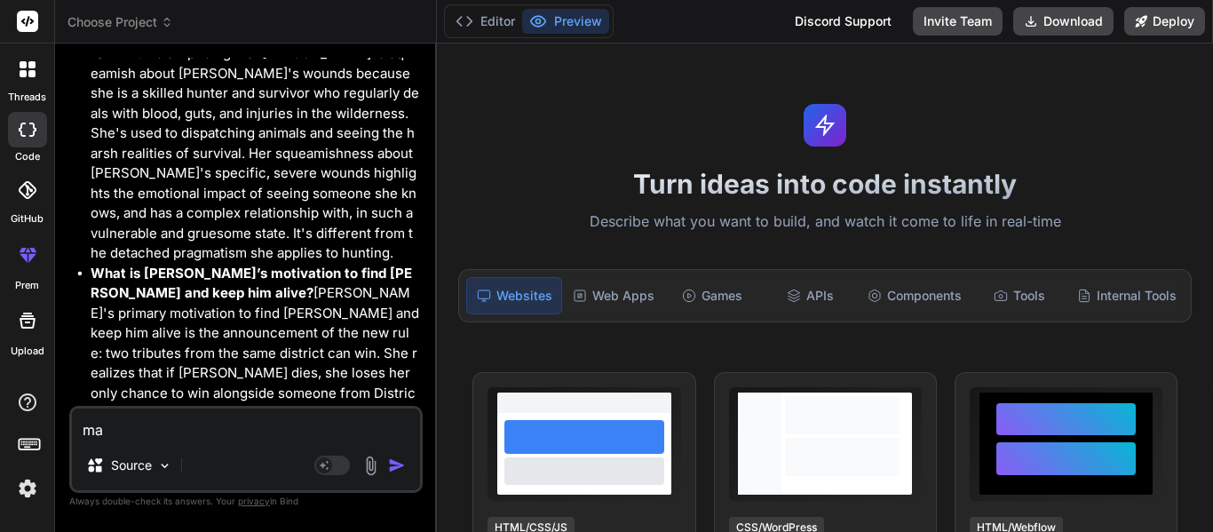
type textarea "mak"
type textarea "x"
type textarea "make"
type textarea "x"
type textarea "make"
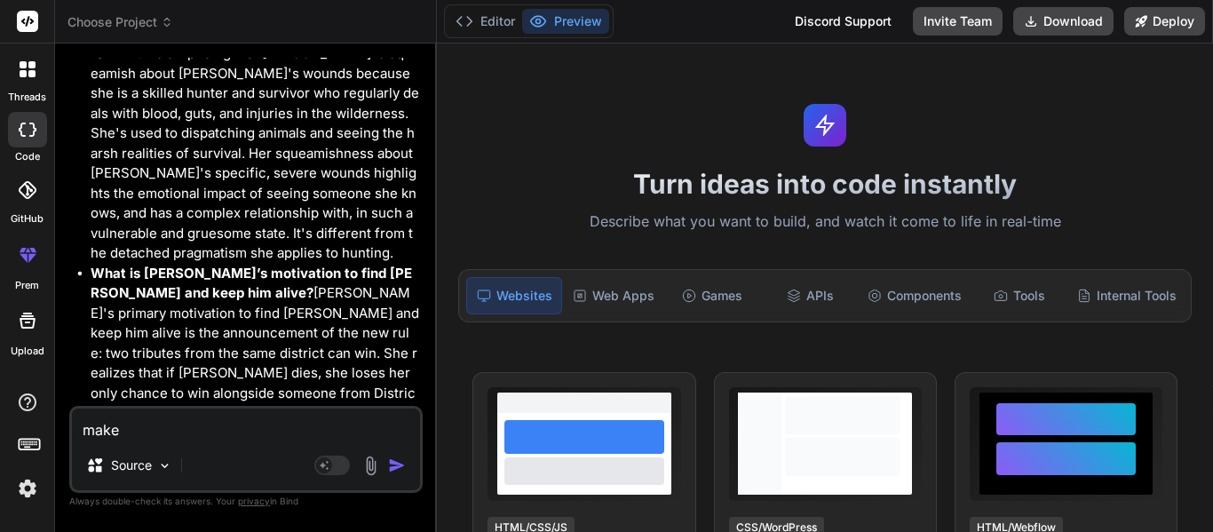
type textarea "x"
type textarea "make t"
type textarea "x"
type textarea "make th"
type textarea "x"
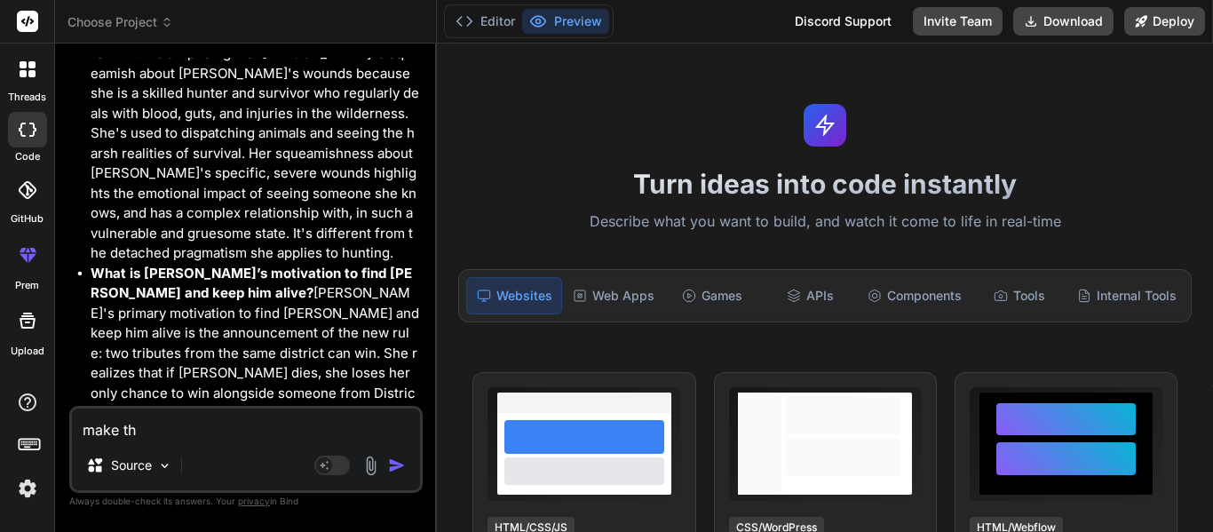
type textarea "make the"
type textarea "x"
type textarea "make the"
type textarea "x"
type textarea "make the a"
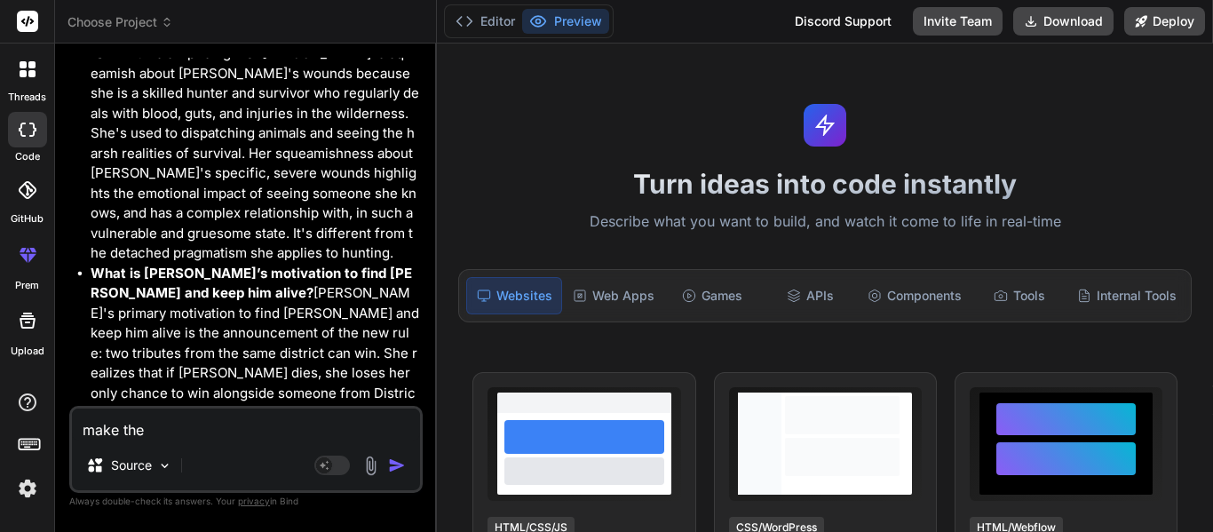
type textarea "x"
type textarea "make the an"
type textarea "x"
type textarea "make the ans"
type textarea "x"
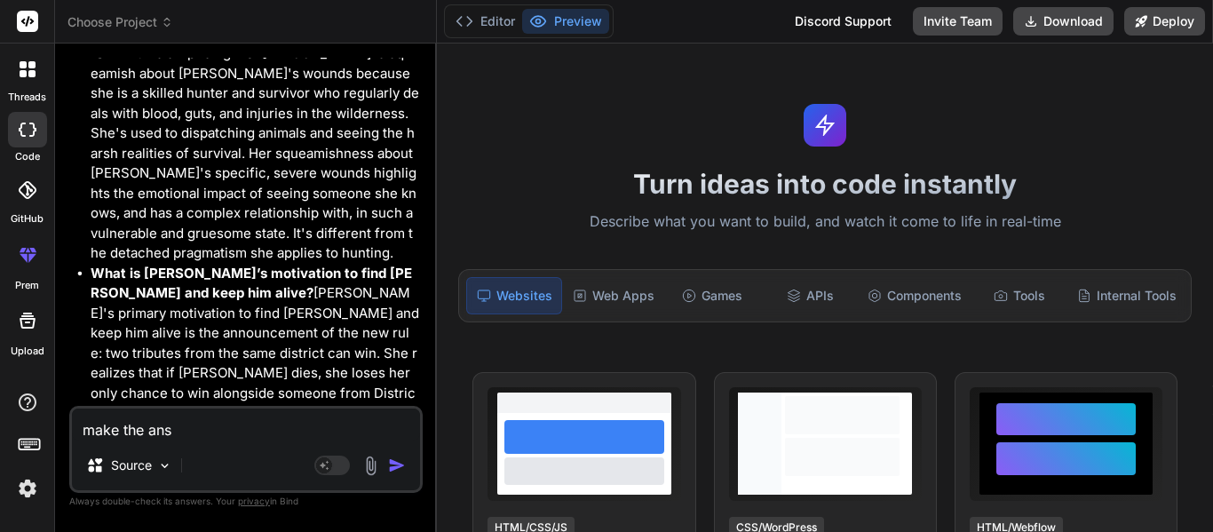
type textarea "make the answ"
type textarea "x"
type textarea "make the answe"
type textarea "x"
type textarea "make the answer"
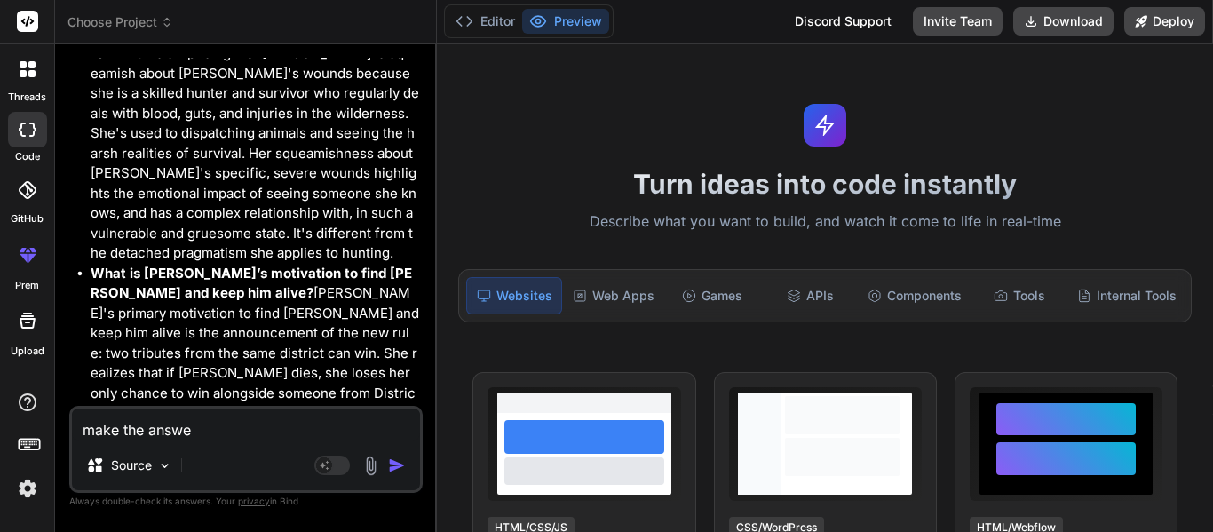
type textarea "x"
type textarea "make the answers"
type textarea "x"
type textarea "make the answers"
type textarea "x"
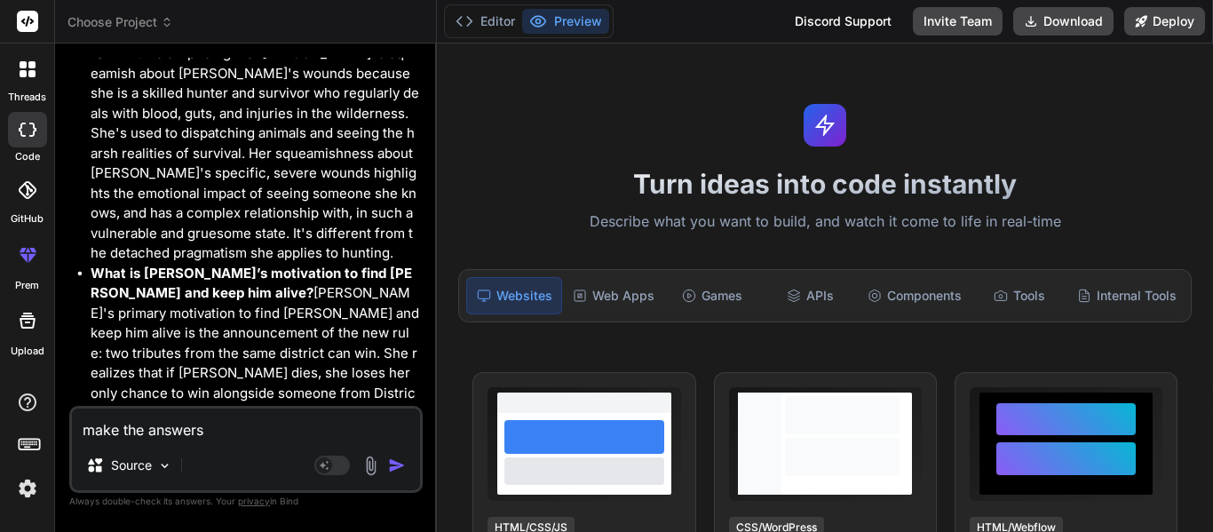
type textarea "make the answers 1"
type textarea "x"
type textarea "make the answers 1"
type textarea "x"
type textarea "make the answers 1 s"
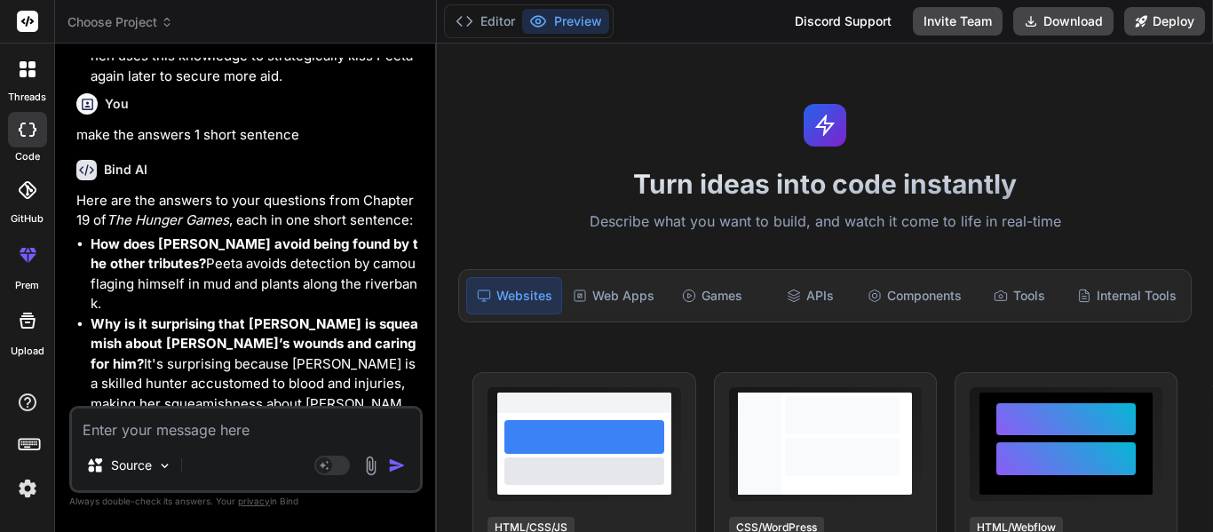
scroll to position [2423, 0]
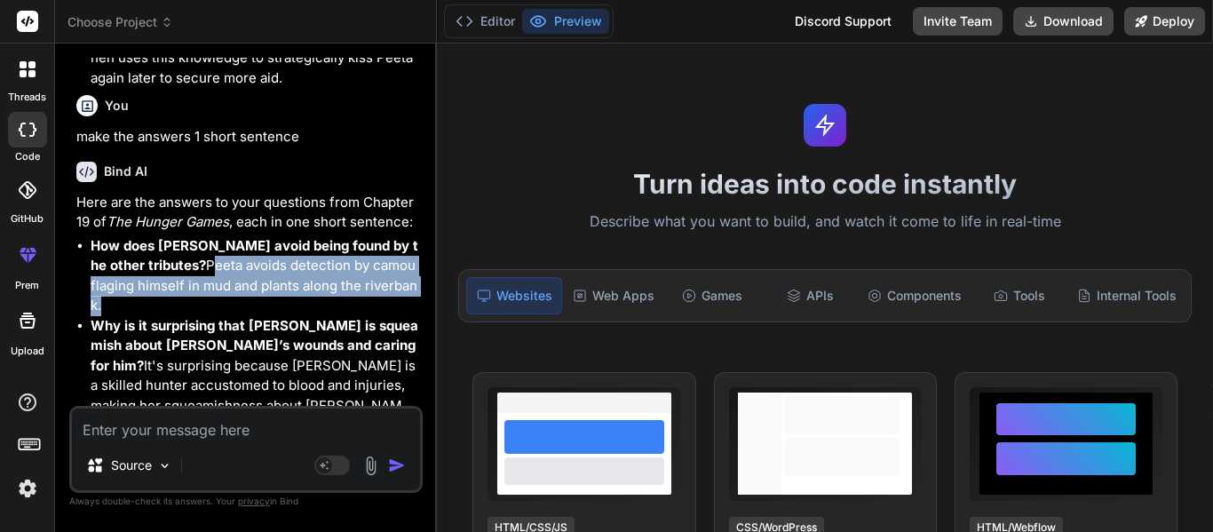
drag, startPoint x: 92, startPoint y: 158, endPoint x: 314, endPoint y: 187, distance: 223.9
click at [314, 236] on p "How does [PERSON_NAME] avoid being found by the other tributes? Peeta avoids de…" at bounding box center [255, 276] width 328 height 80
copy p "Peeta avoids detection by camouflaging himself in mud and plants along the rive…"
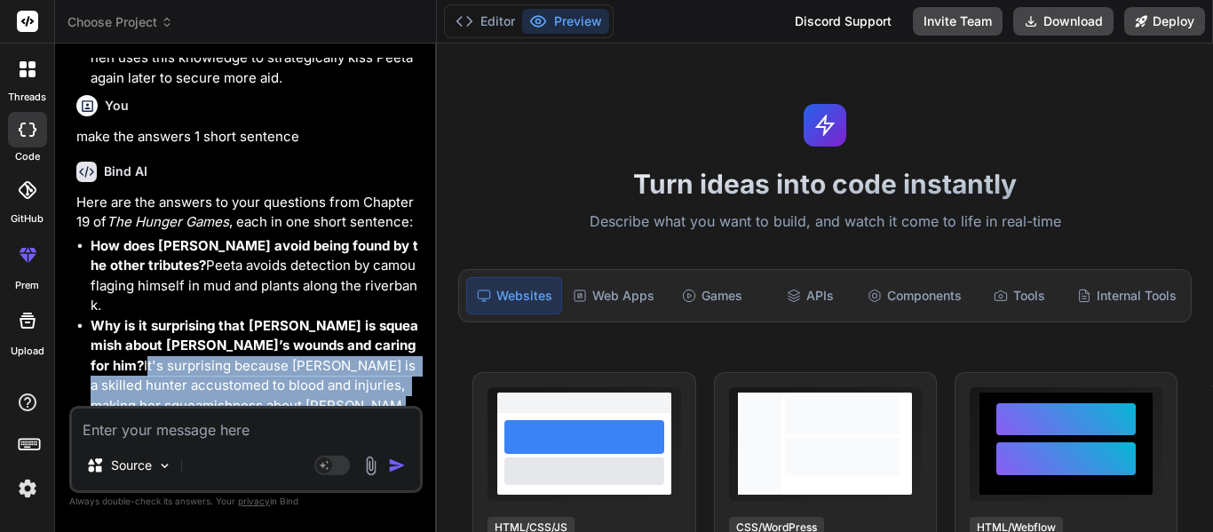
scroll to position [2552, 0]
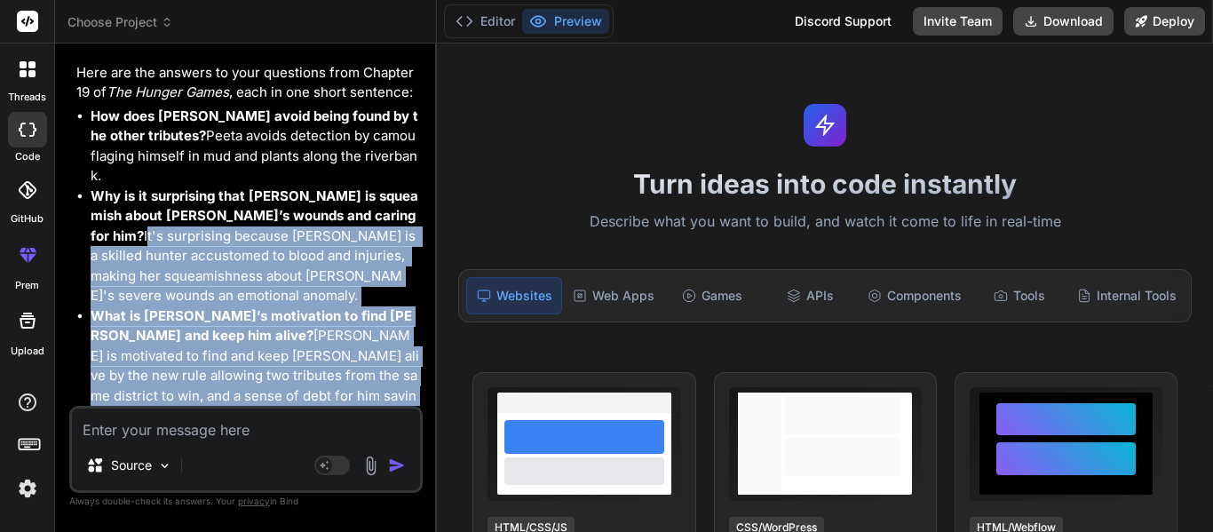
drag, startPoint x: 91, startPoint y: 248, endPoint x: 293, endPoint y: 407, distance: 256.6
click at [293, 407] on div "You answer these questions from chapter 19 of the hunger games book one, Chapte…" at bounding box center [245, 294] width 353 height 473
copy ul "It's surprising because [PERSON_NAME] is a skilled hunter accustomed to blood a…"
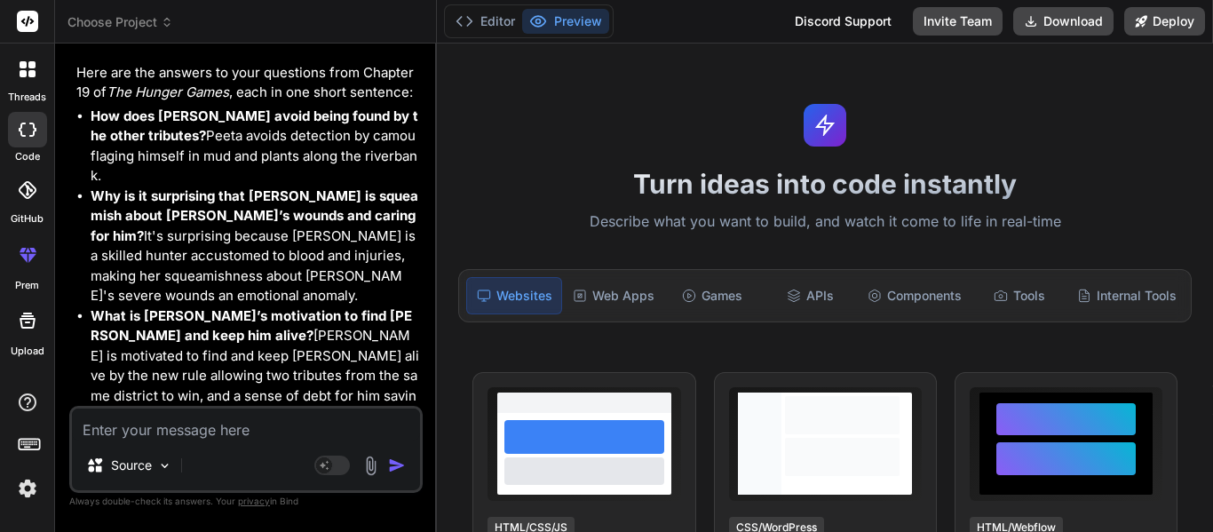
click at [344, 430] on textarea at bounding box center [246, 424] width 348 height 32
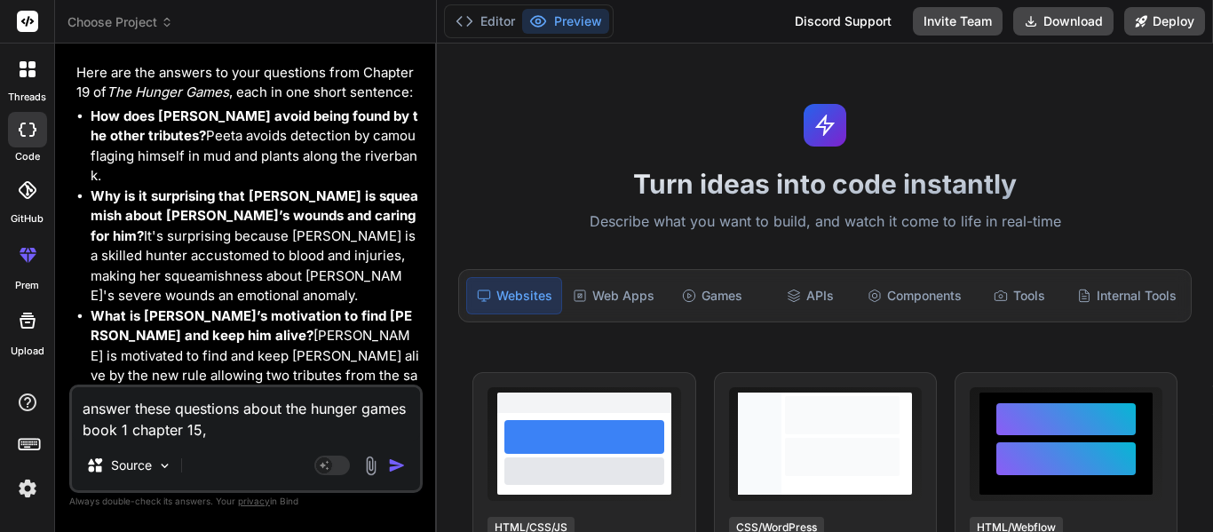
paste textarea "Explain what benefits [PERSON_NAME] and [PERSON_NAME] each bring to their allia…"
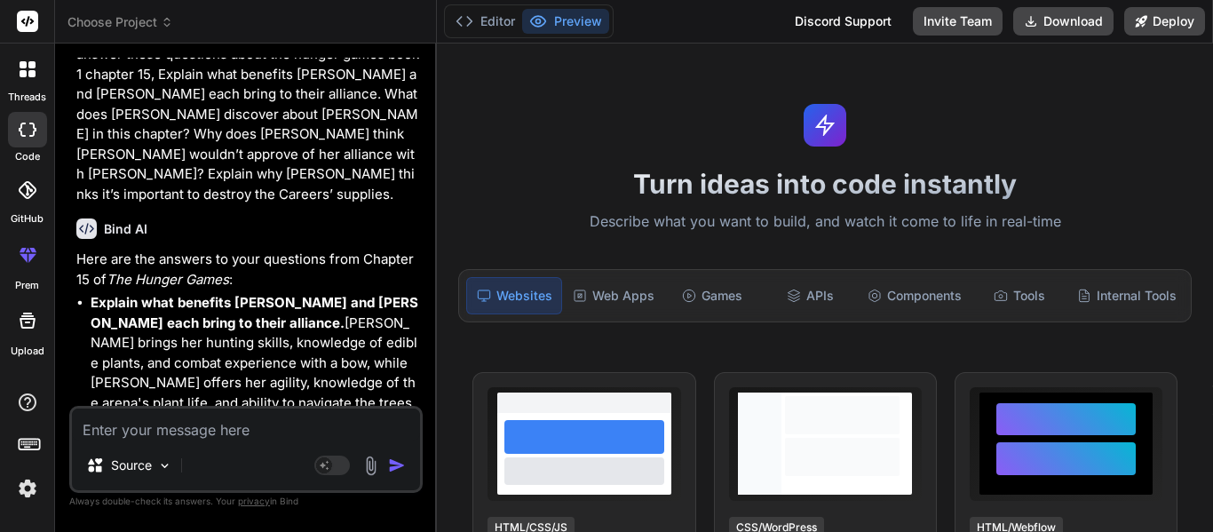
scroll to position [3060, 0]
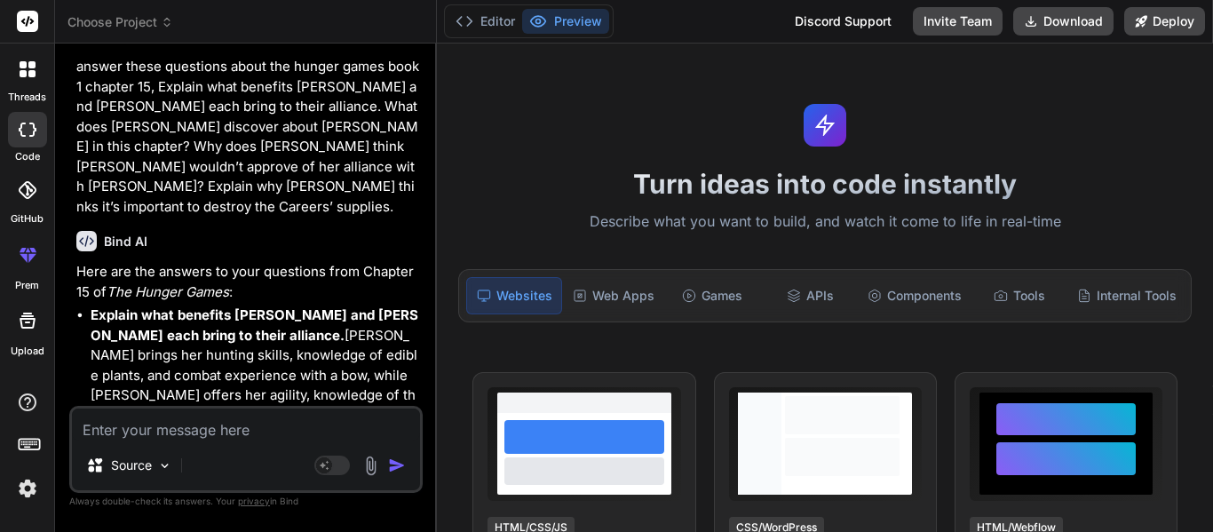
click at [152, 423] on textarea at bounding box center [246, 424] width 348 height 32
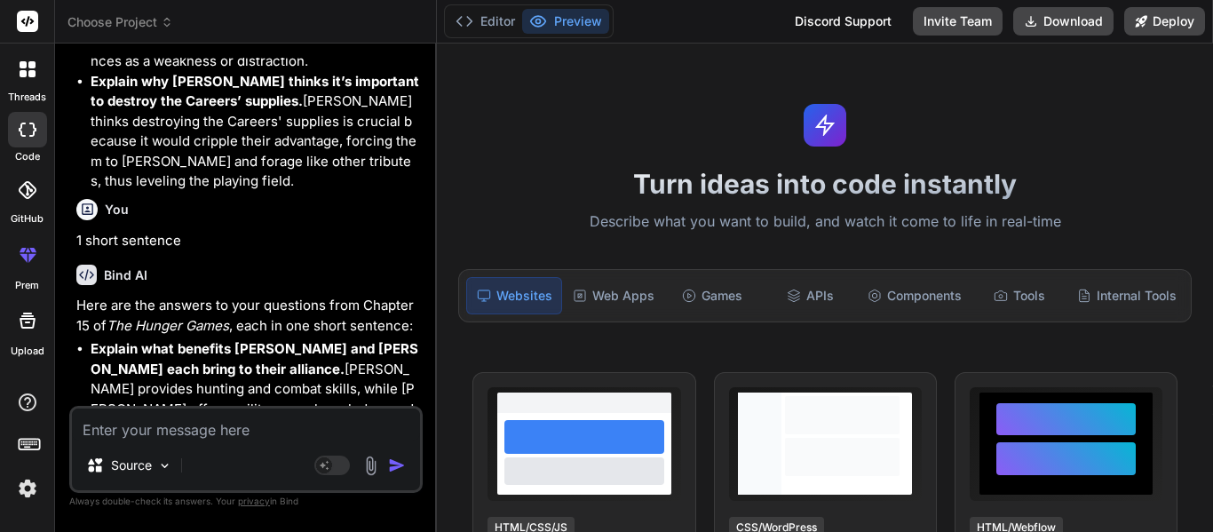
scroll to position [3674, 0]
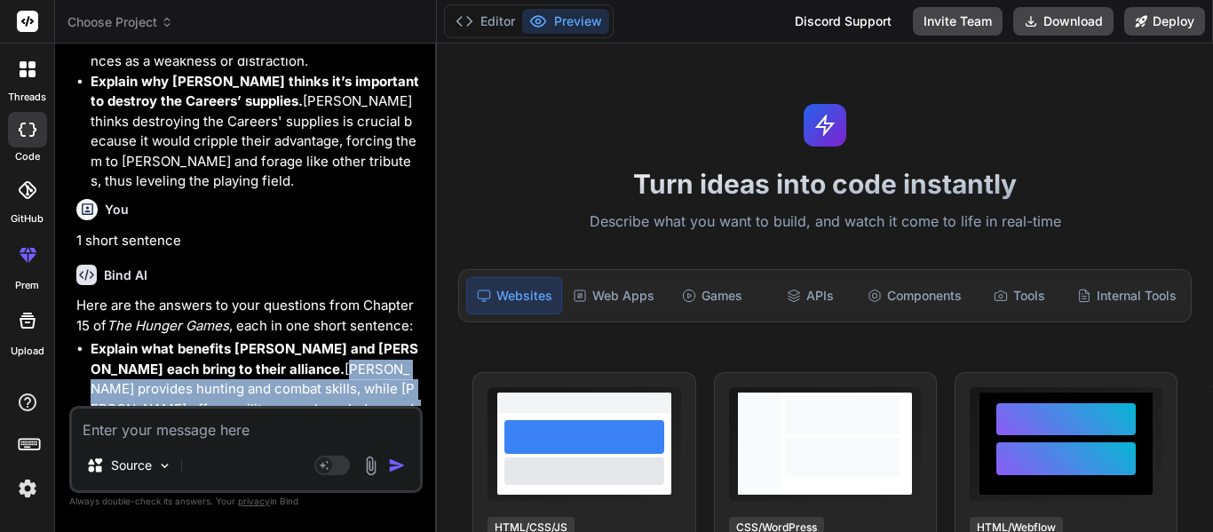
drag, startPoint x: 91, startPoint y: 252, endPoint x: 172, endPoint y: 289, distance: 88.6
click at [172, 339] on p "Explain what benefits [PERSON_NAME] and [PERSON_NAME] each bring to their allia…" at bounding box center [255, 389] width 328 height 100
copy p "[PERSON_NAME] provides hunting and combat skills, while [PERSON_NAME] offers ag…"
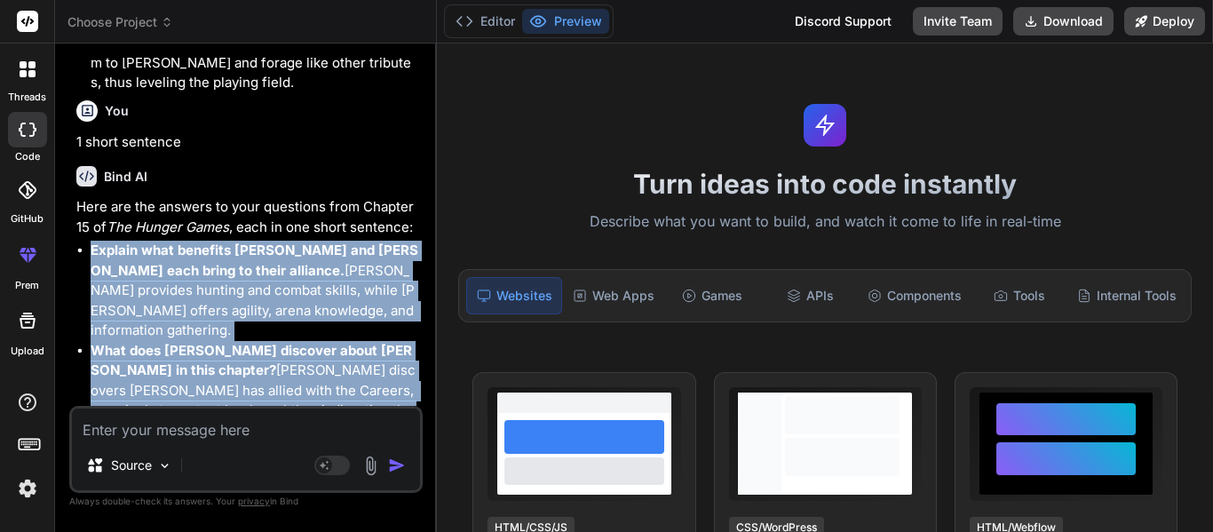
scroll to position [3867, 0]
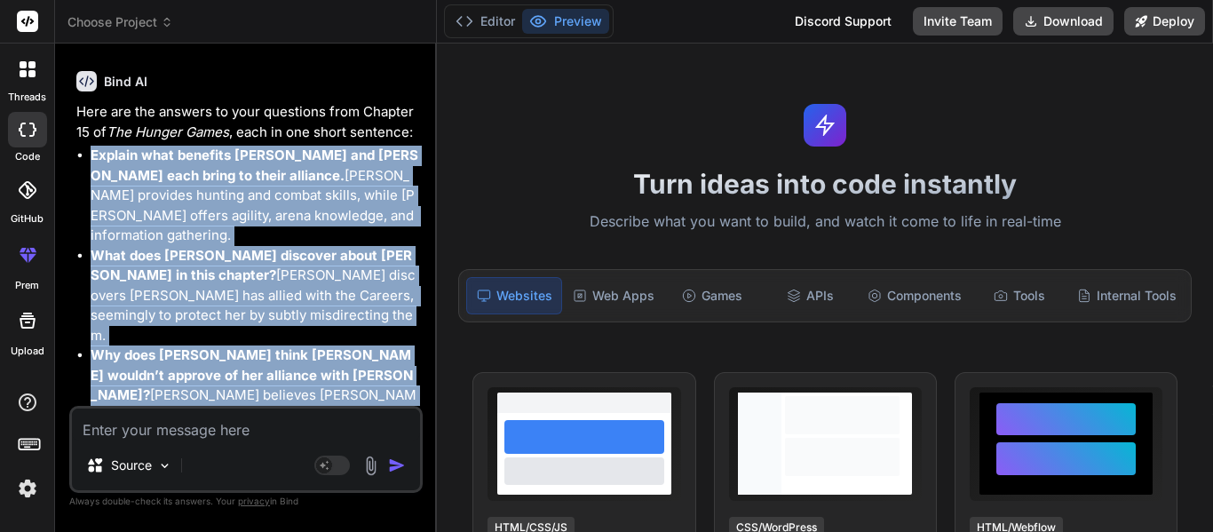
drag, startPoint x: 91, startPoint y: 211, endPoint x: 262, endPoint y: 426, distance: 274.8
click at [262, 426] on div "You answer these questions from chapter 19 of the hunger games book one, Chapte…" at bounding box center [245, 294] width 353 height 473
copy ul "Explain what benefits [PERSON_NAME] and [PERSON_NAME] each bring to their allia…"
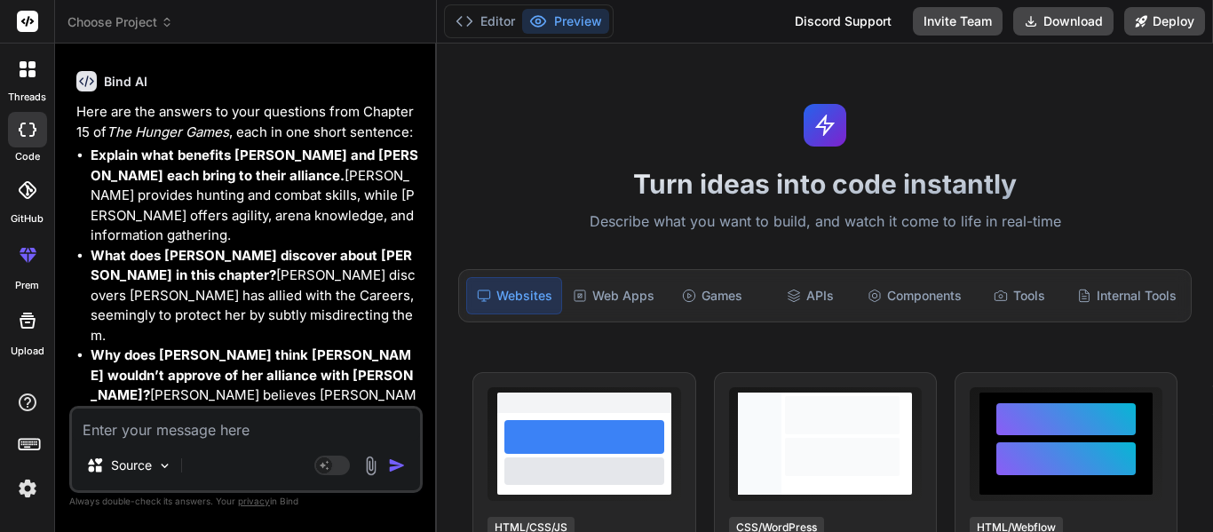
click at [310, 417] on textarea at bounding box center [246, 424] width 348 height 32
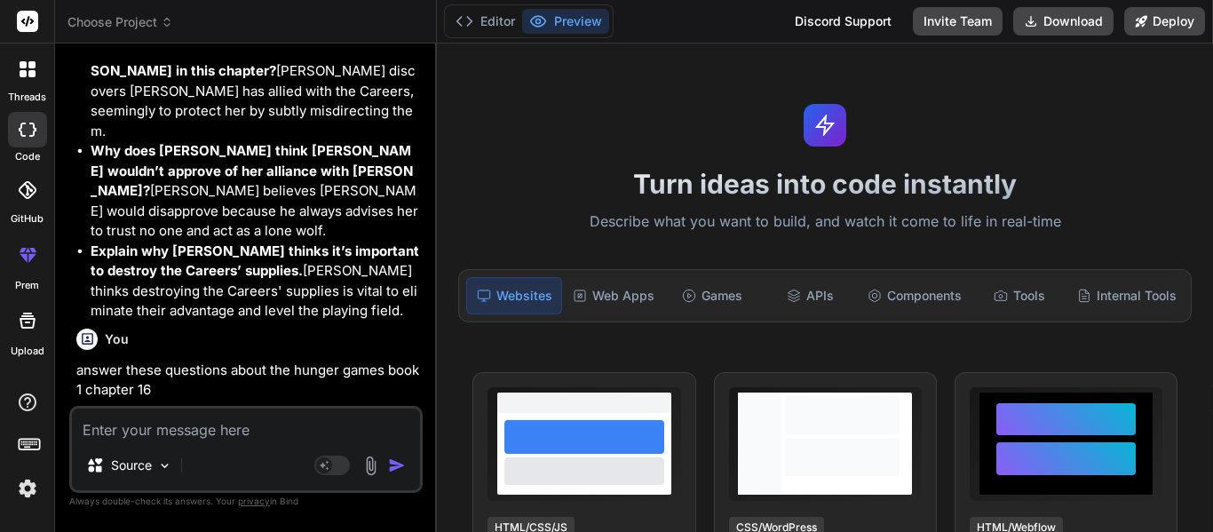
paste textarea "How are the mockingjays important to the girls’ plan to destroy the Careers’ su…"
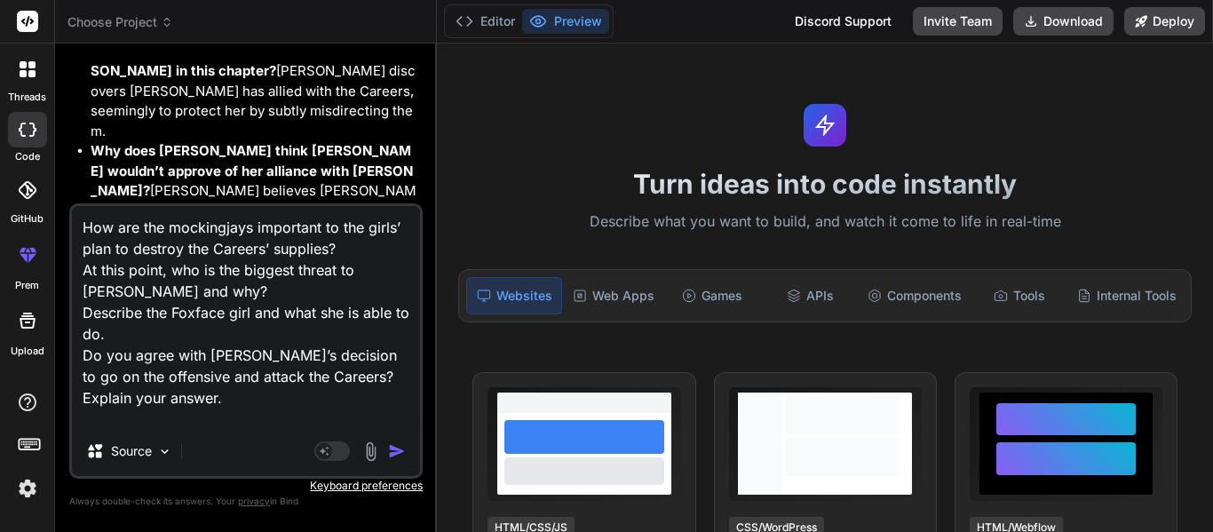
scroll to position [23, 0]
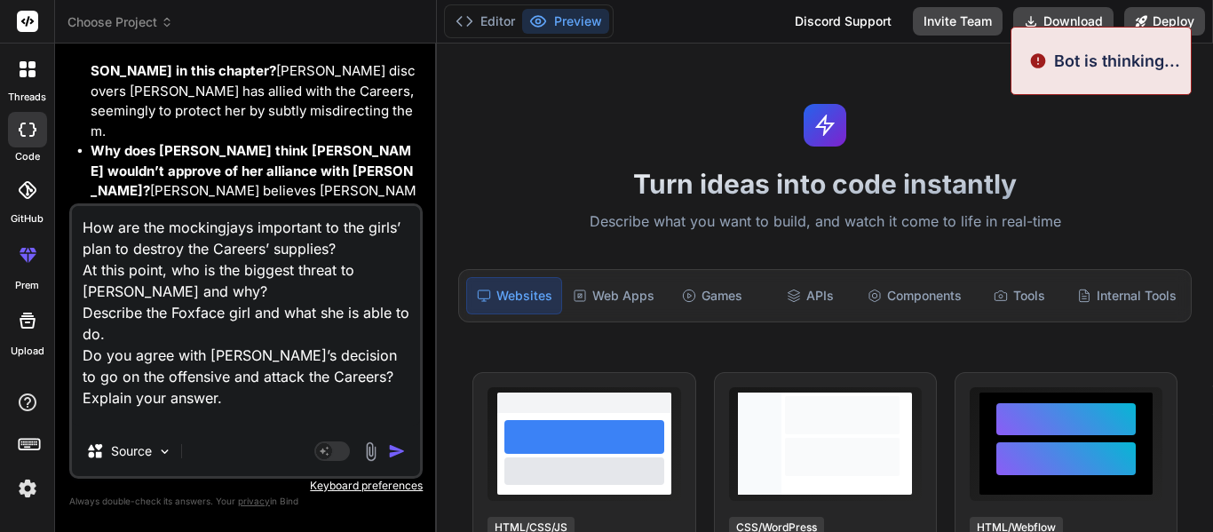
click at [395, 455] on img "button" at bounding box center [397, 451] width 18 height 18
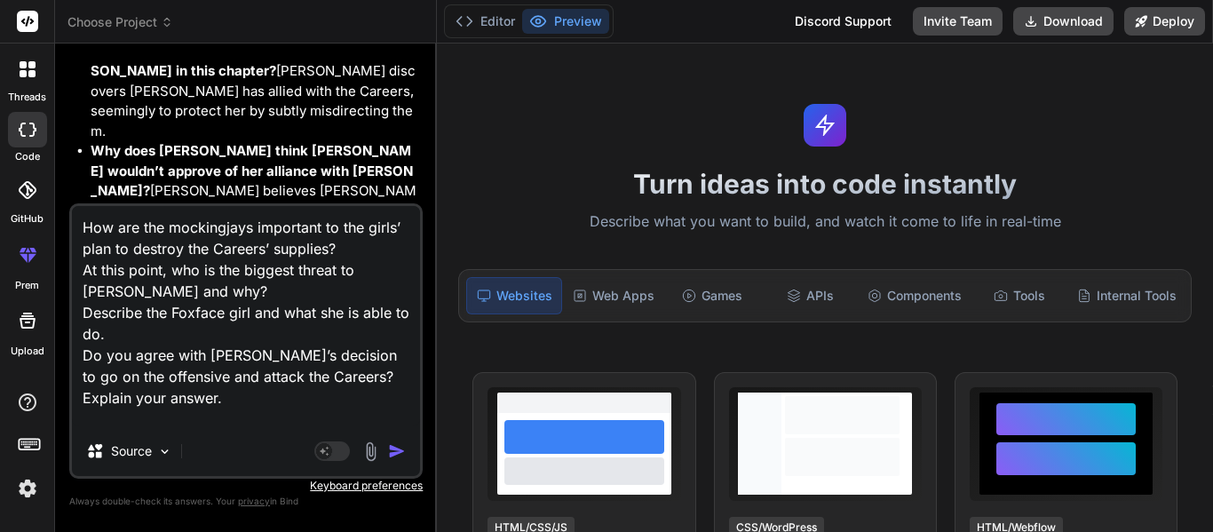
click at [394, 450] on img "button" at bounding box center [397, 451] width 18 height 18
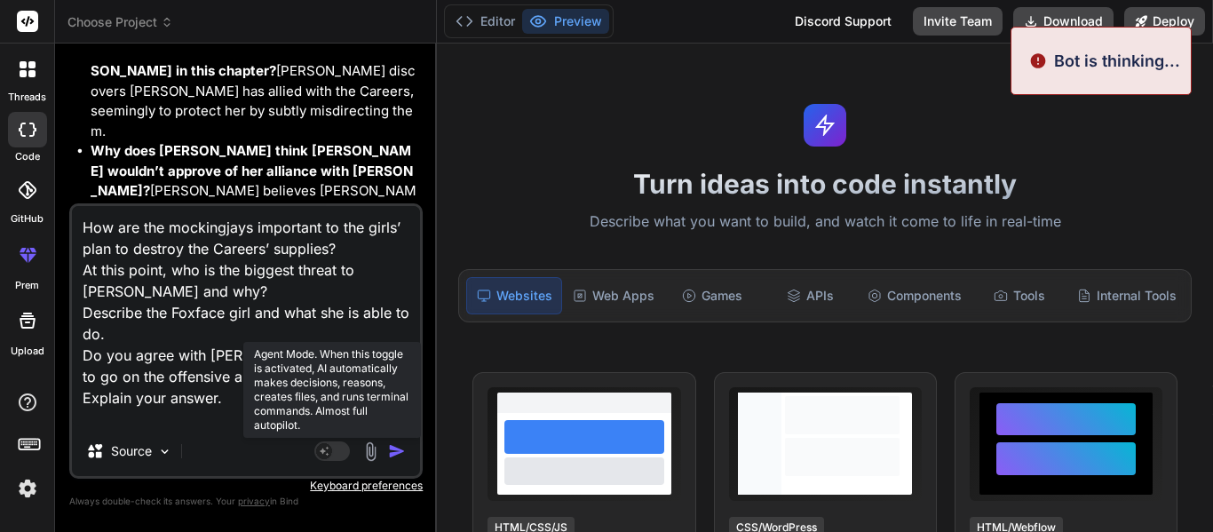
click at [388, 442] on button "button" at bounding box center [400, 451] width 25 height 18
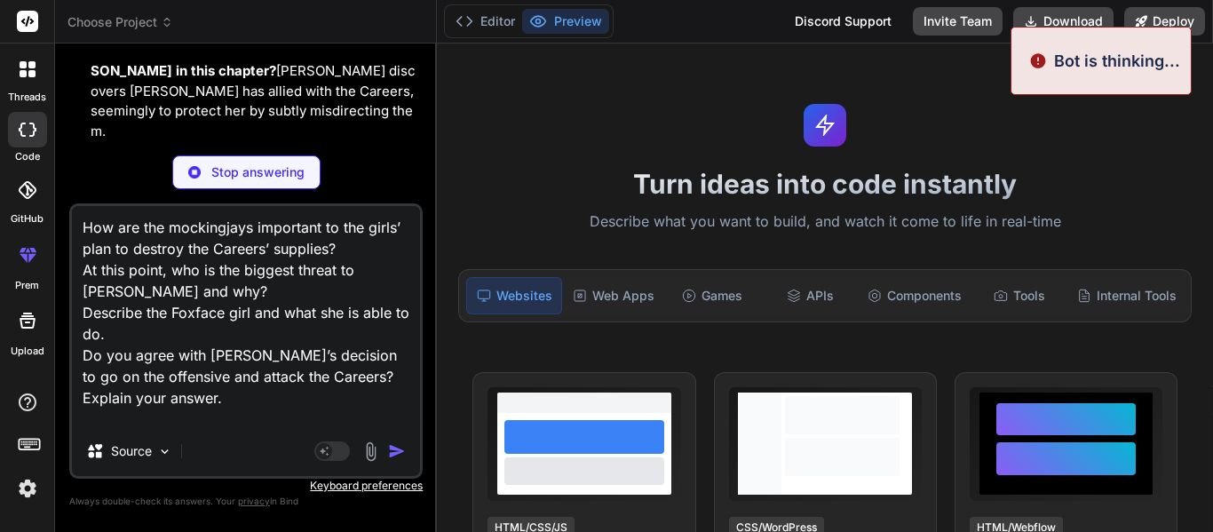
scroll to position [0, 0]
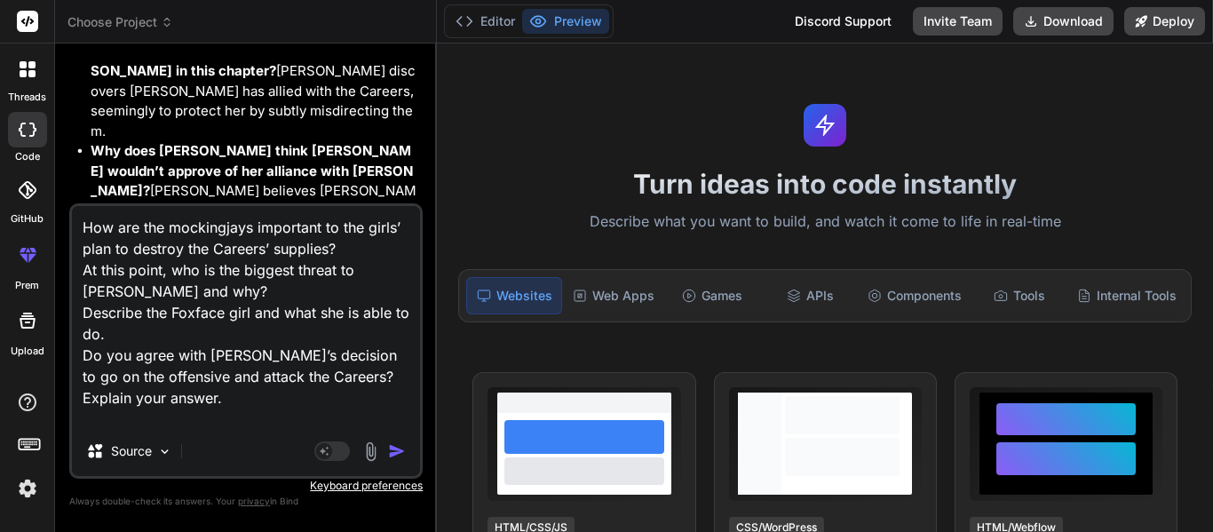
click at [388, 443] on img "button" at bounding box center [397, 451] width 18 height 18
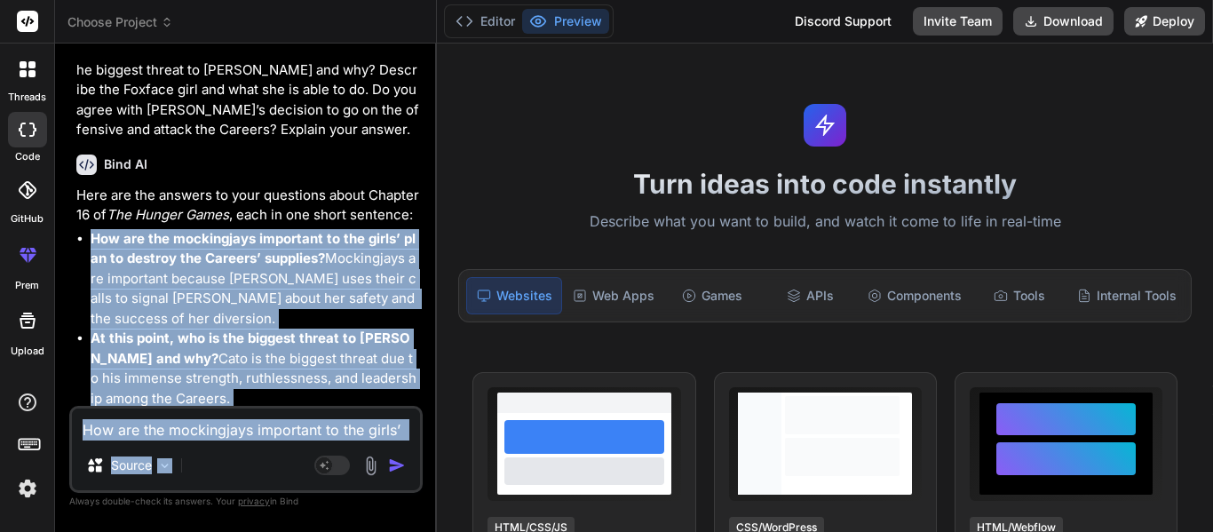
scroll to position [5082, 0]
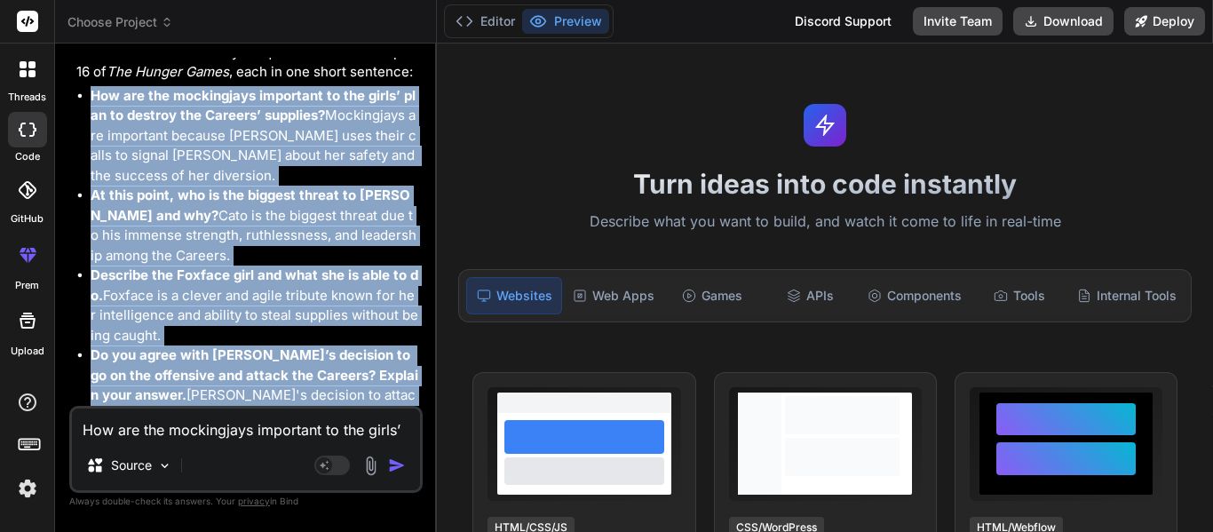
drag, startPoint x: 92, startPoint y: 157, endPoint x: 338, endPoint y: 408, distance: 351.6
click at [338, 408] on div "You answer these questions from chapter 19 of the hunger games book one, Chapte…" at bounding box center [245, 294] width 353 height 473
copy div "How are the mockingjays important to the girls’ plan to destroy the Careers’ su…"
